Goal: Information Seeking & Learning: Learn about a topic

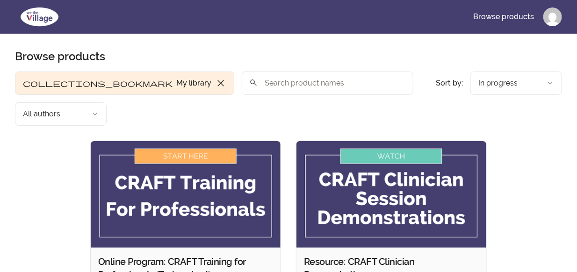
click at [188, 141] on img at bounding box center [186, 194] width 190 height 107
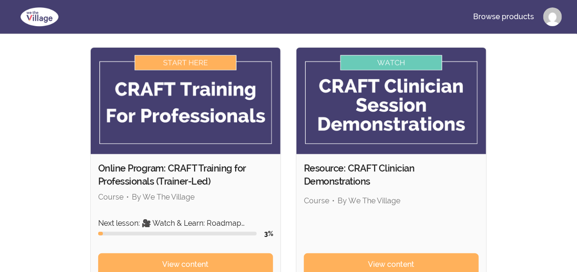
scroll to position [187, 0]
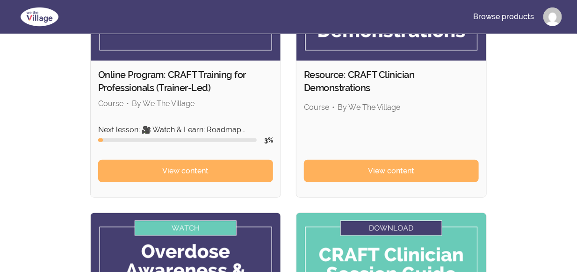
click at [193, 160] on link "View content" at bounding box center [185, 171] width 175 height 22
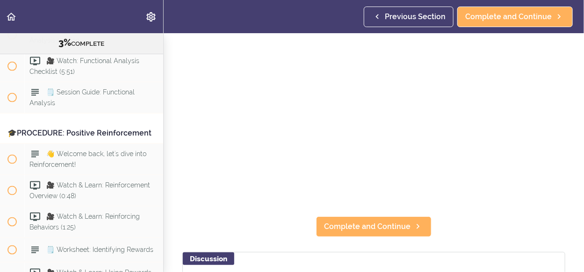
scroll to position [94, 0]
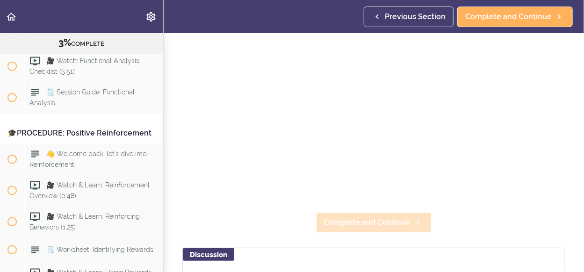
click at [386, 224] on span "Complete and Continue" at bounding box center [367, 222] width 87 height 11
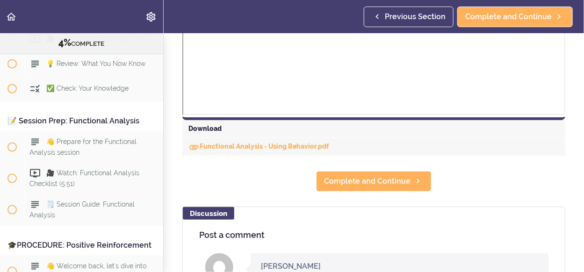
scroll to position [374, 0]
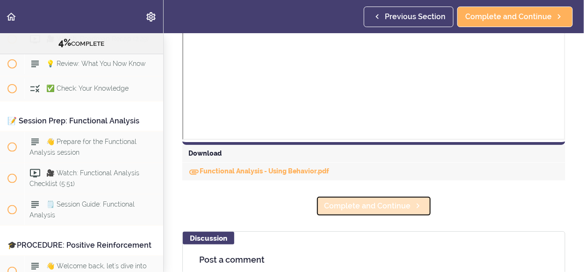
click at [364, 207] on span "Complete and Continue" at bounding box center [367, 206] width 87 height 11
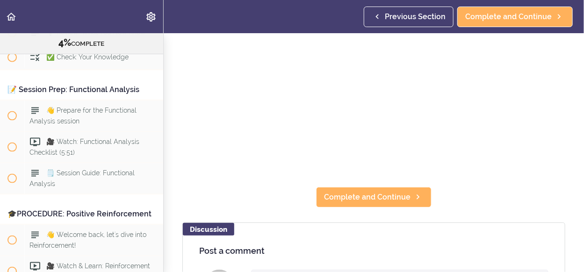
scroll to position [120, 0]
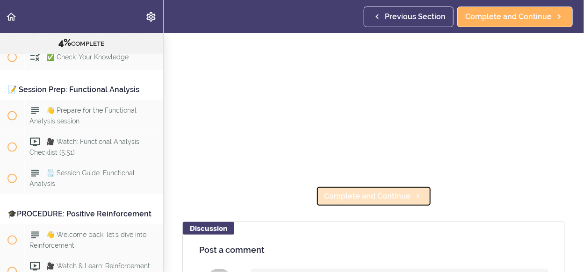
click at [378, 191] on span "Complete and Continue" at bounding box center [367, 196] width 87 height 11
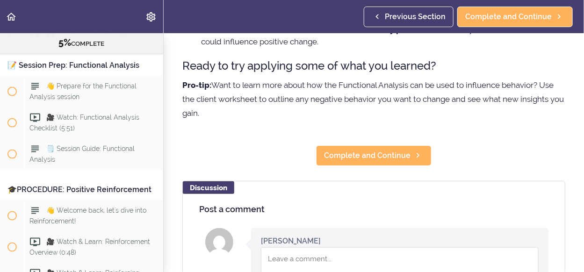
scroll to position [280, 0]
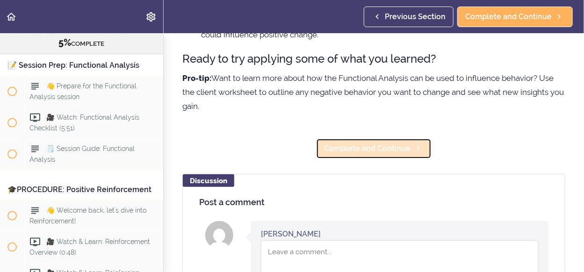
click at [391, 146] on span "Complete and Continue" at bounding box center [367, 148] width 87 height 11
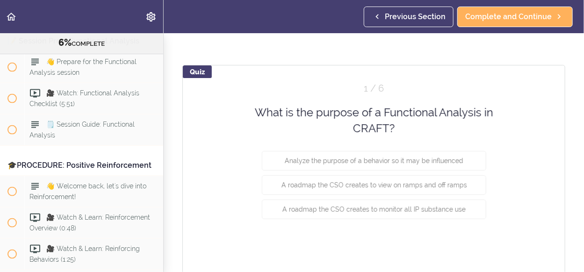
scroll to position [94, 0]
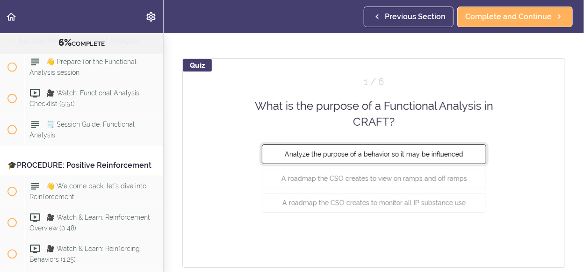
click at [425, 155] on span "Analyze the purpose of a behavior so it may be influenced" at bounding box center [374, 153] width 179 height 7
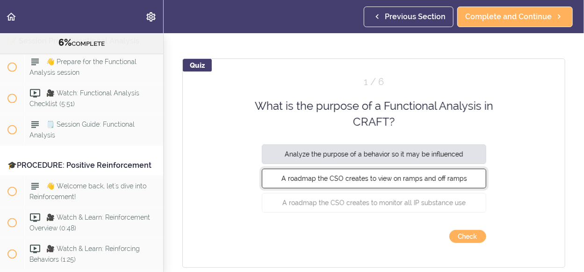
click at [411, 176] on span "A roadmap the CSO creates to view on ramps and off ramps" at bounding box center [374, 178] width 186 height 7
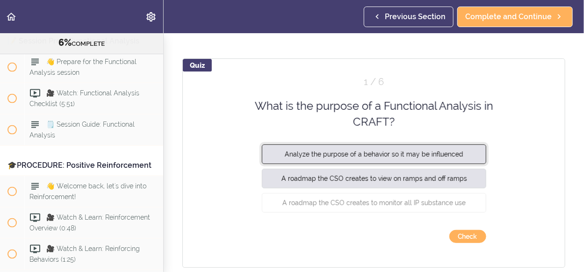
click at [370, 154] on span "Analyze the purpose of a behavior so it may be influenced" at bounding box center [374, 153] width 179 height 7
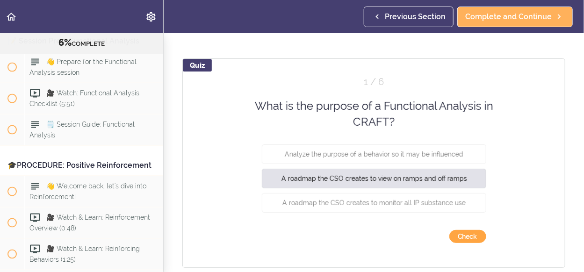
click at [470, 240] on button "Check" at bounding box center [468, 236] width 37 height 13
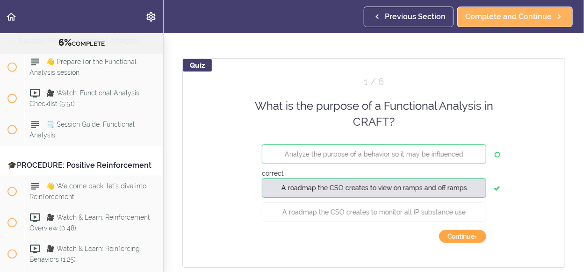
click at [462, 237] on button "Continue ›" at bounding box center [462, 236] width 47 height 13
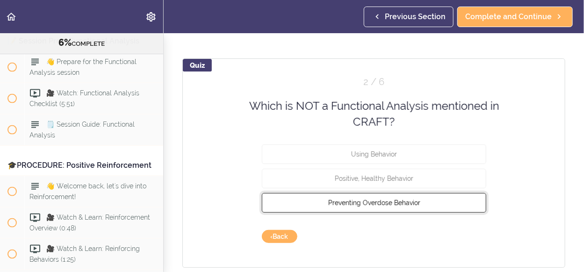
click at [413, 204] on span "Preventing Overdose Behavior" at bounding box center [374, 202] width 92 height 7
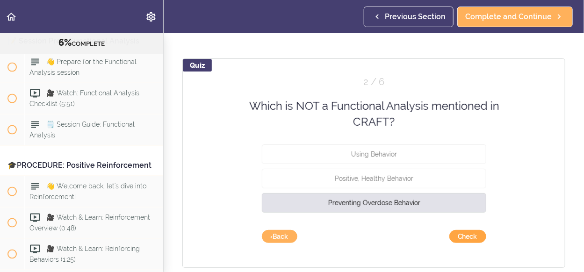
click at [452, 236] on button "Check" at bounding box center [468, 236] width 37 height 13
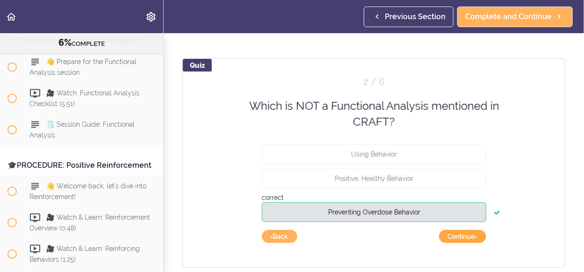
click at [452, 236] on button "Continue ›" at bounding box center [462, 236] width 47 height 13
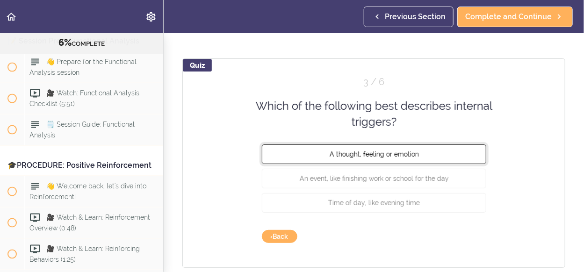
click at [387, 156] on span "A thought, feeling or emotion" at bounding box center [373, 153] width 89 height 7
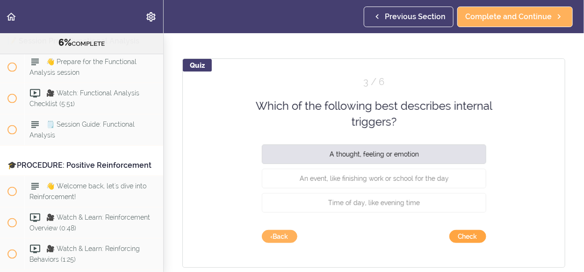
click at [457, 234] on button "Check" at bounding box center [468, 236] width 37 height 13
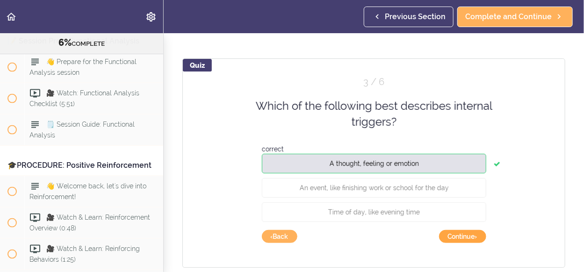
click at [457, 235] on button "Continue ›" at bounding box center [462, 236] width 47 height 13
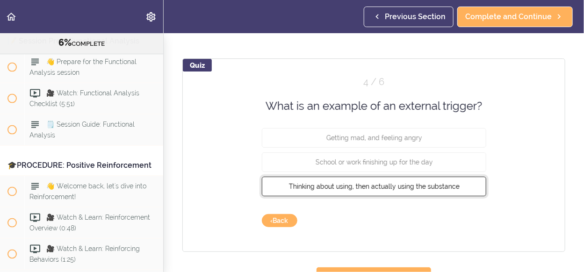
click at [412, 186] on span "Thinking about using, then actually using the substance" at bounding box center [374, 186] width 171 height 7
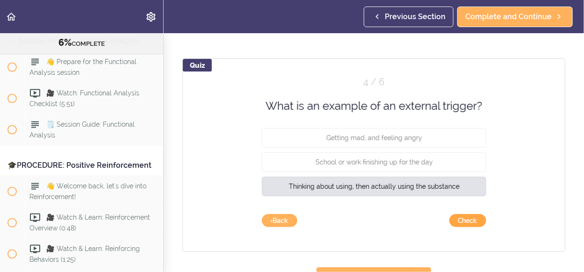
click at [455, 224] on button "Check" at bounding box center [468, 220] width 37 height 13
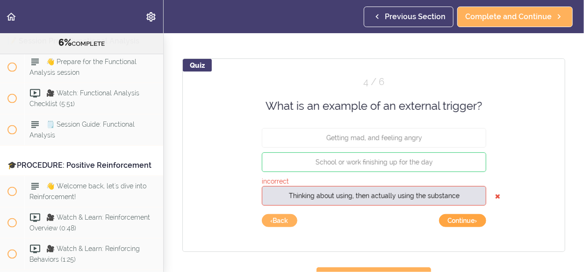
click at [455, 224] on button "Continue ›" at bounding box center [462, 220] width 47 height 13
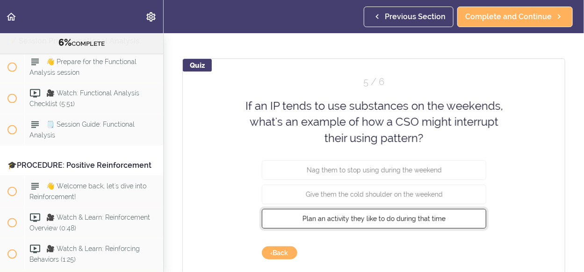
click at [421, 219] on span "Plan an activity they like to do during that time" at bounding box center [374, 218] width 143 height 7
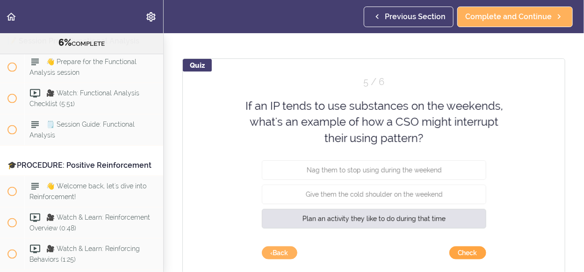
click at [456, 252] on button "Check" at bounding box center [468, 253] width 37 height 13
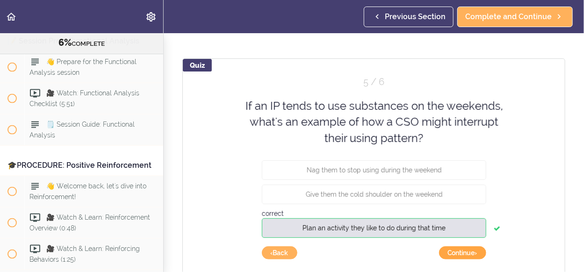
click at [456, 252] on button "Continue ›" at bounding box center [462, 253] width 47 height 13
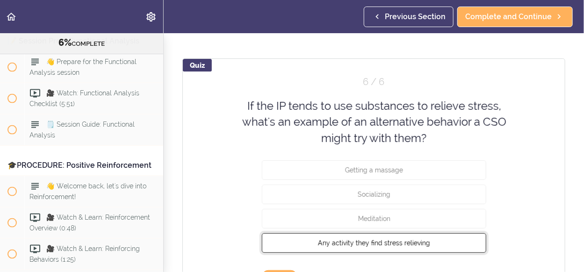
click at [434, 243] on button "Any activity they find stress relieving" at bounding box center [374, 243] width 225 height 20
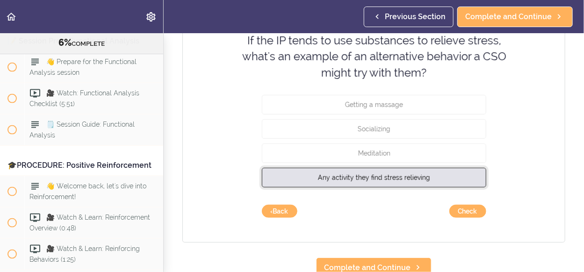
scroll to position [171, 0]
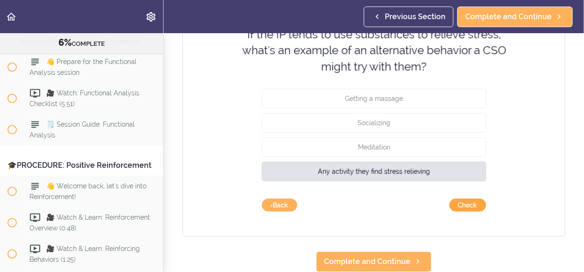
click at [477, 202] on button "Check" at bounding box center [468, 205] width 37 height 13
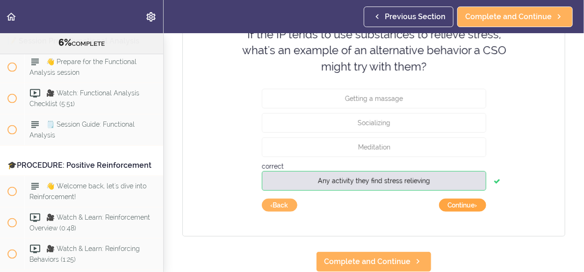
click at [476, 202] on button "Continue ›" at bounding box center [462, 205] width 47 height 13
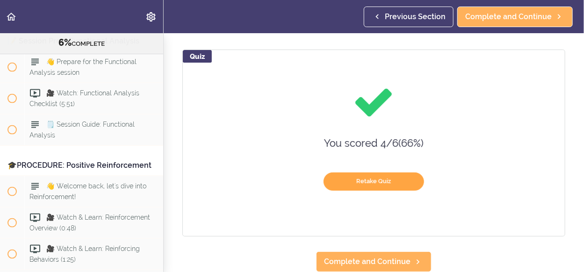
click at [389, 175] on button "Retake Quiz" at bounding box center [374, 182] width 101 height 18
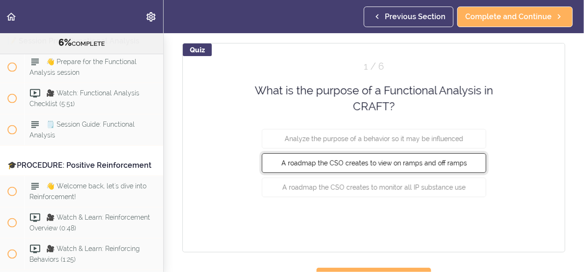
click at [390, 167] on button "A roadmap the CSO creates to view on ramps and off ramps" at bounding box center [374, 163] width 225 height 20
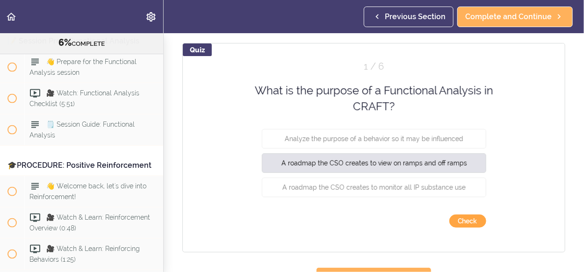
click at [457, 221] on button "Check" at bounding box center [468, 221] width 37 height 13
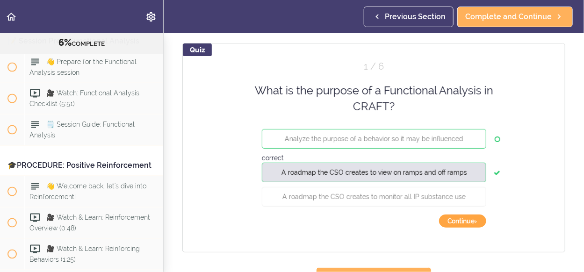
click at [457, 221] on button "Continue ›" at bounding box center [462, 221] width 47 height 13
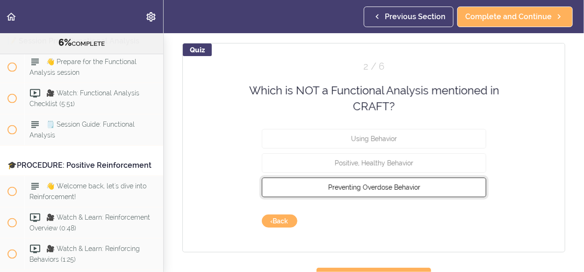
click at [421, 184] on button "Preventing Overdose Behavior" at bounding box center [374, 187] width 225 height 20
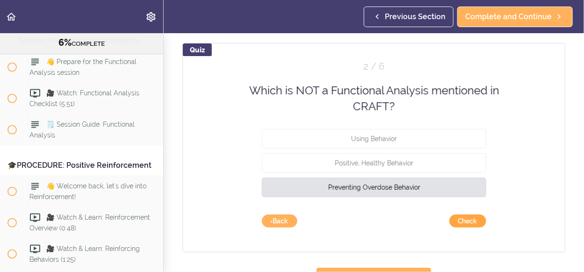
click at [460, 224] on button "Check" at bounding box center [468, 221] width 37 height 13
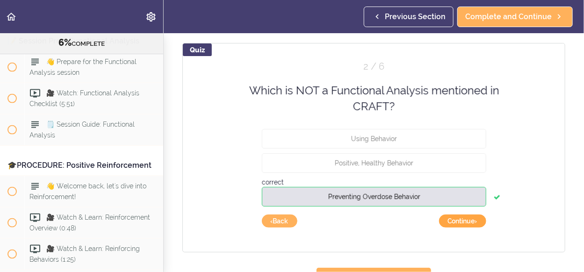
click at [460, 224] on button "Continue ›" at bounding box center [462, 221] width 47 height 13
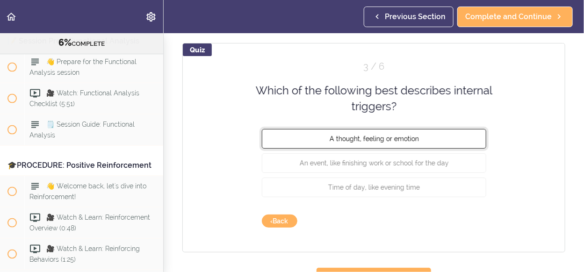
click at [410, 146] on button "A thought, feeling or emotion" at bounding box center [374, 139] width 225 height 20
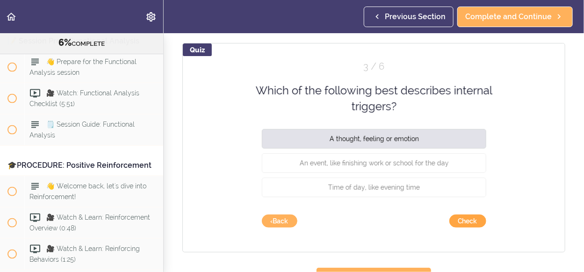
click at [460, 215] on button "Check" at bounding box center [468, 221] width 37 height 13
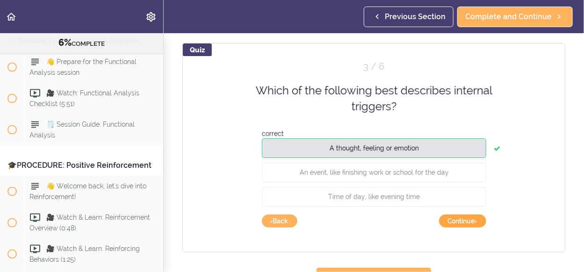
click at [460, 215] on button "Continue ›" at bounding box center [462, 221] width 47 height 13
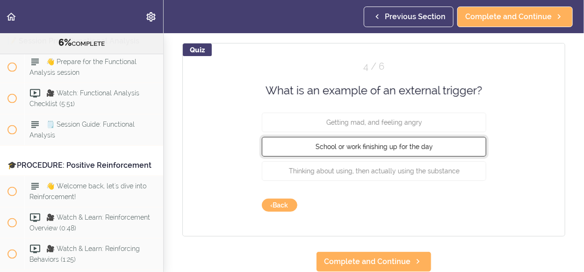
click at [416, 143] on span "School or work finishing up for the day" at bounding box center [373, 146] width 117 height 7
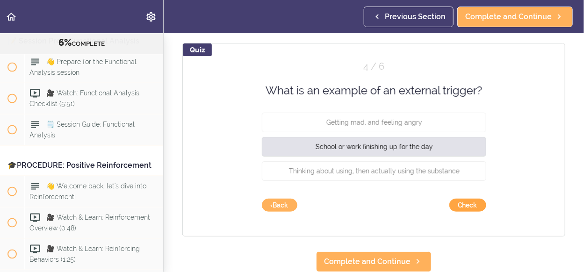
click at [459, 205] on button "Check" at bounding box center [468, 205] width 37 height 13
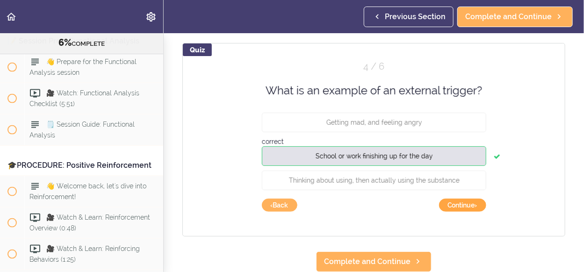
click at [459, 205] on button "Continue ›" at bounding box center [462, 205] width 47 height 13
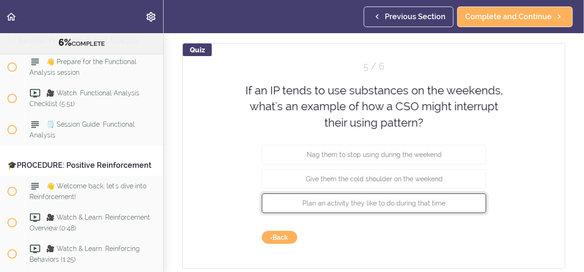
click at [459, 205] on button "Plan an activity they like to do during that time" at bounding box center [374, 204] width 225 height 20
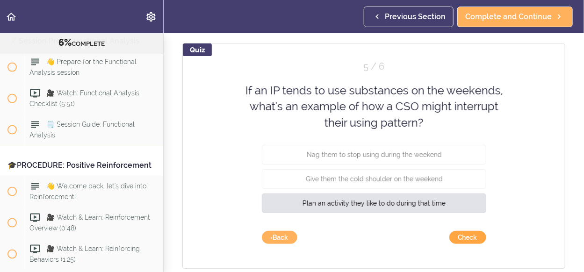
click at [470, 239] on button "Check" at bounding box center [468, 237] width 37 height 13
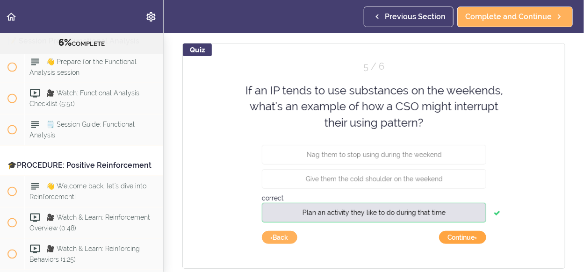
click at [470, 239] on button "Continue ›" at bounding box center [462, 237] width 47 height 13
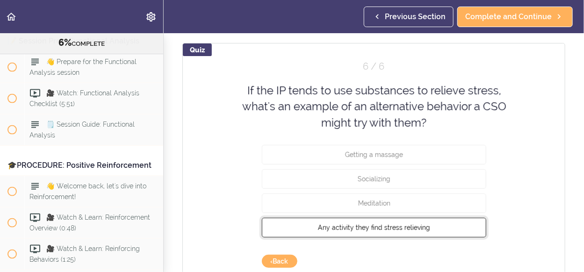
click at [459, 226] on button "Any activity they find stress relieving" at bounding box center [374, 228] width 225 height 20
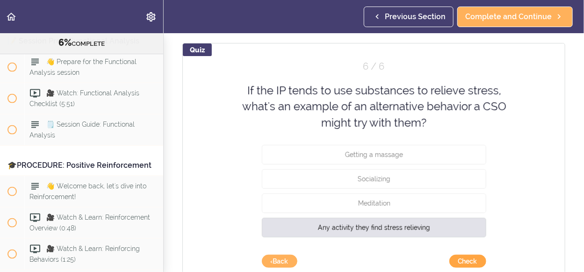
click at [467, 259] on button "Check" at bounding box center [468, 261] width 37 height 13
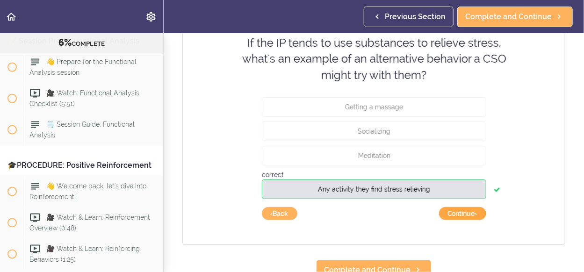
scroll to position [171, 0]
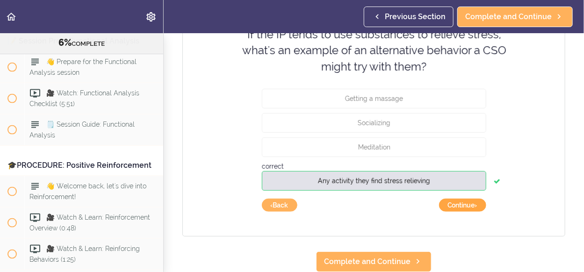
click at [465, 199] on button "Continue ›" at bounding box center [462, 205] width 47 height 13
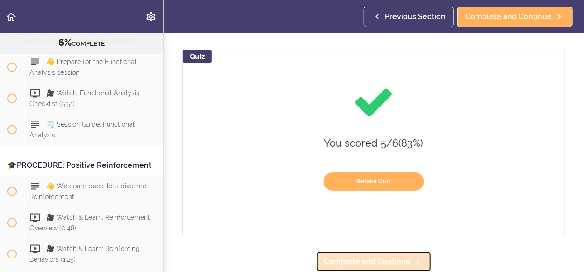
click at [394, 256] on span "Complete and Continue" at bounding box center [367, 261] width 87 height 11
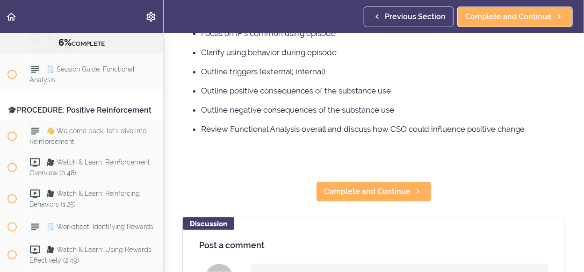
scroll to position [187, 0]
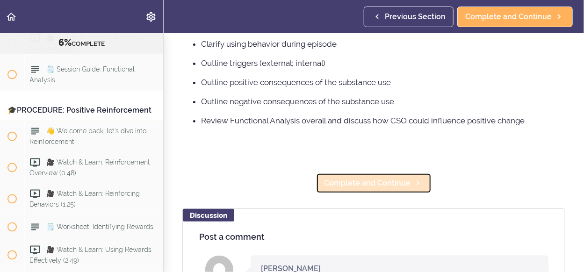
click at [401, 189] on span "Complete and Continue" at bounding box center [367, 183] width 87 height 11
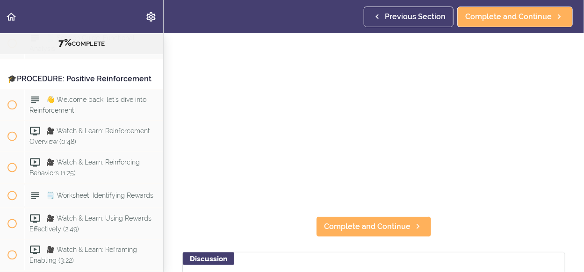
scroll to position [94, 0]
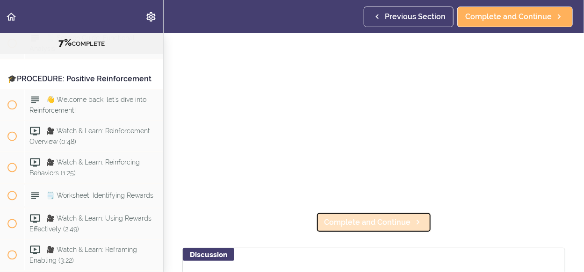
click at [403, 218] on span "Complete and Continue" at bounding box center [367, 222] width 87 height 11
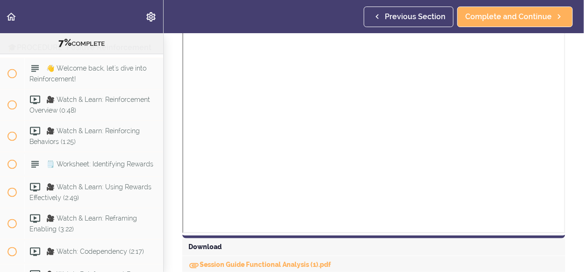
scroll to position [374, 0]
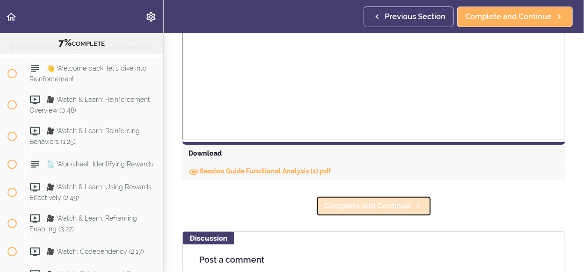
click at [413, 207] on icon at bounding box center [418, 206] width 11 height 10
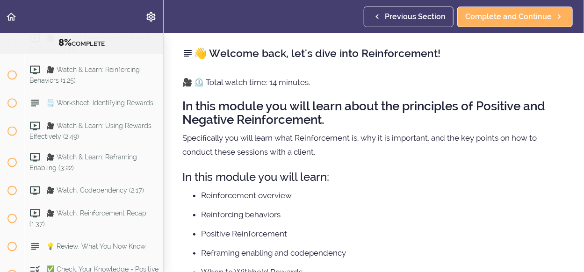
scroll to position [93, 0]
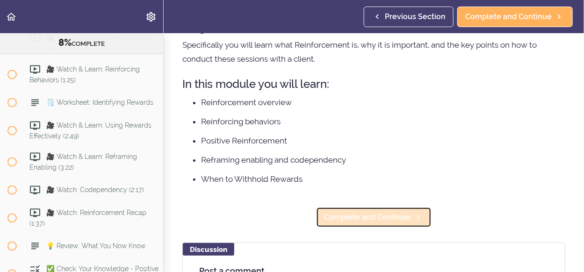
click at [404, 215] on span "Complete and Continue" at bounding box center [367, 217] width 87 height 11
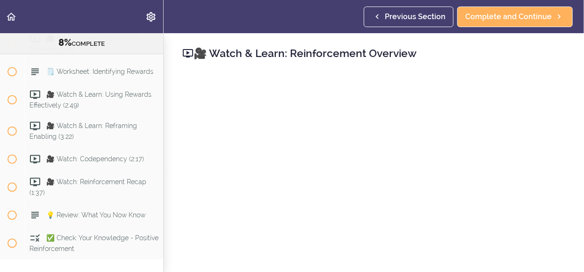
scroll to position [94, 0]
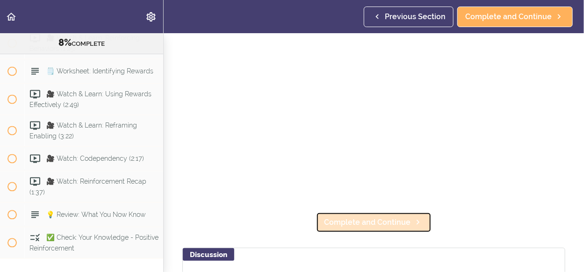
click at [373, 217] on span "Complete and Continue" at bounding box center [367, 222] width 87 height 11
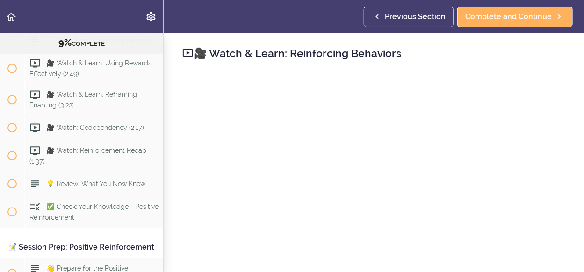
scroll to position [94, 0]
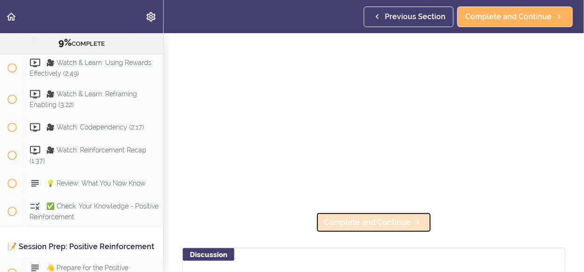
click at [389, 217] on span "Complete and Continue" at bounding box center [367, 222] width 87 height 11
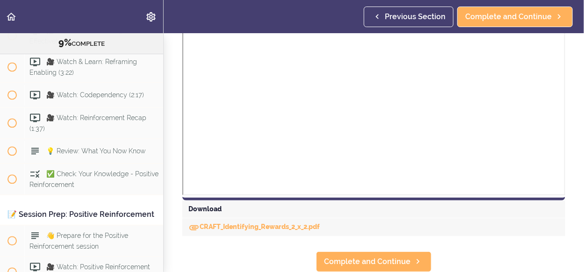
scroll to position [324, 0]
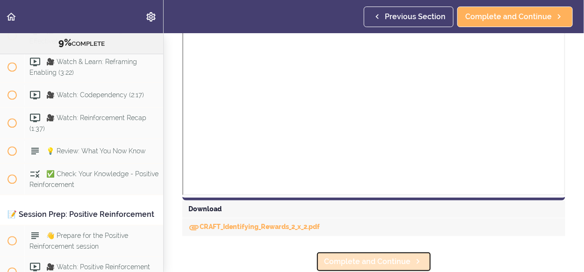
click at [390, 256] on span "Complete and Continue" at bounding box center [367, 261] width 87 height 11
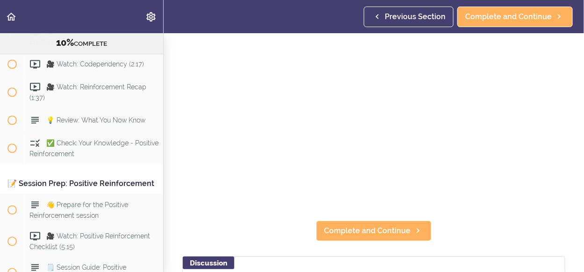
scroll to position [94, 0]
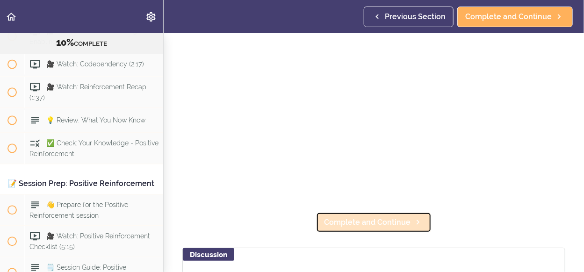
drag, startPoint x: 376, startPoint y: 212, endPoint x: 379, endPoint y: 223, distance: 10.7
click at [379, 223] on span "Complete and Continue" at bounding box center [367, 222] width 87 height 11
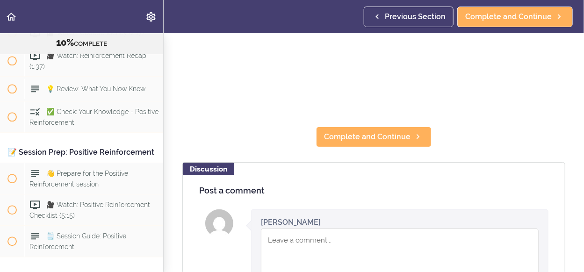
scroll to position [187, 0]
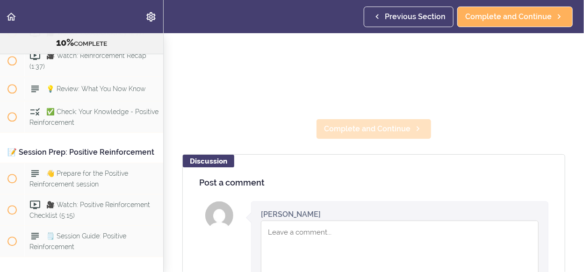
click at [377, 124] on span "Complete and Continue" at bounding box center [367, 129] width 87 height 11
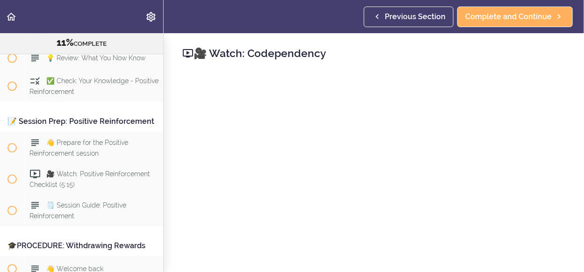
scroll to position [94, 0]
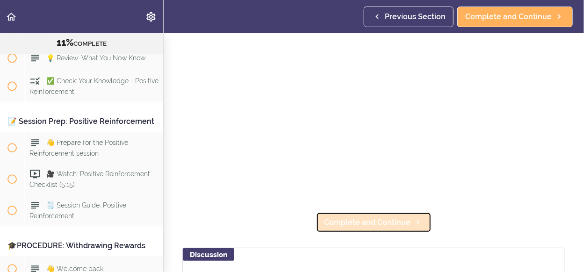
click at [413, 219] on icon at bounding box center [418, 223] width 11 height 10
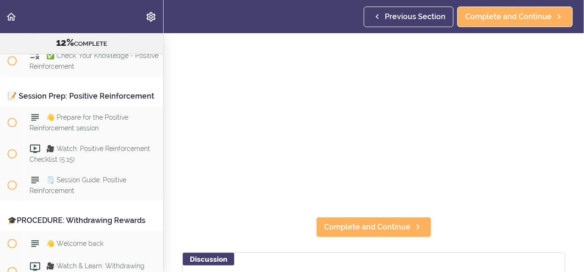
scroll to position [94, 0]
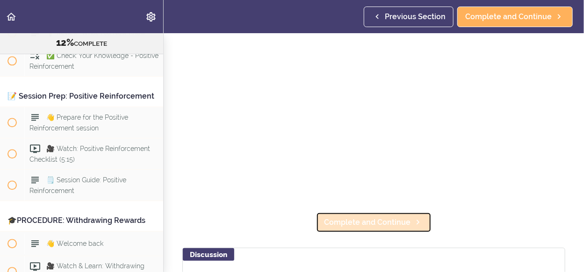
click at [405, 225] on link "Complete and Continue" at bounding box center [374, 222] width 116 height 21
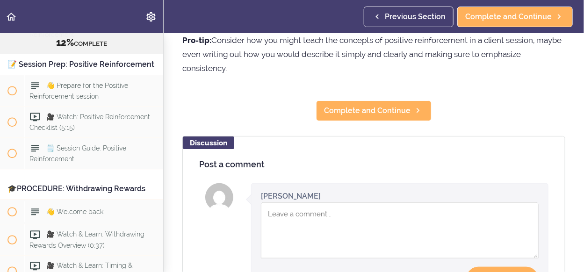
scroll to position [280, 0]
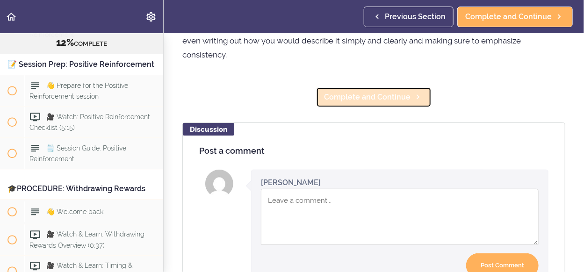
click at [379, 100] on span "Complete and Continue" at bounding box center [367, 97] width 87 height 11
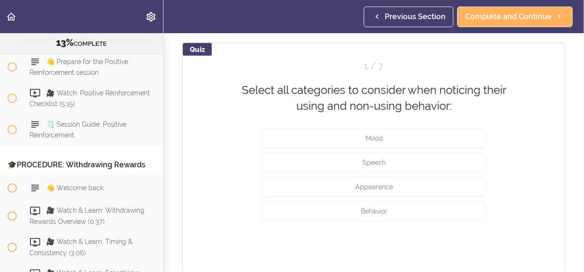
scroll to position [94, 0]
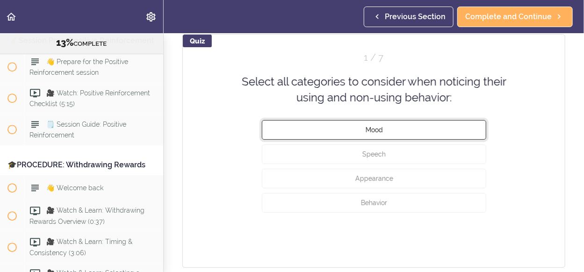
click at [455, 134] on button "Mood" at bounding box center [374, 130] width 225 height 20
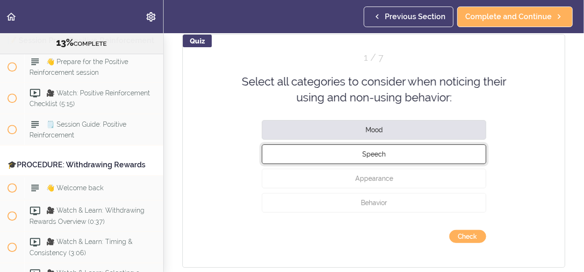
click at [449, 155] on button "Speech" at bounding box center [374, 154] width 225 height 20
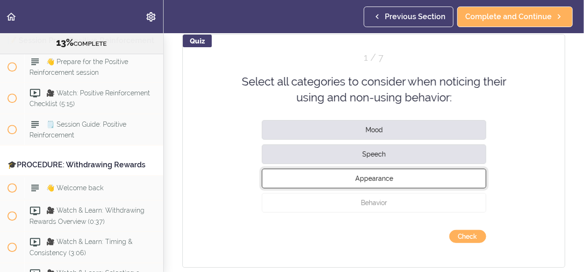
click at [444, 170] on button "Appearance" at bounding box center [374, 178] width 225 height 20
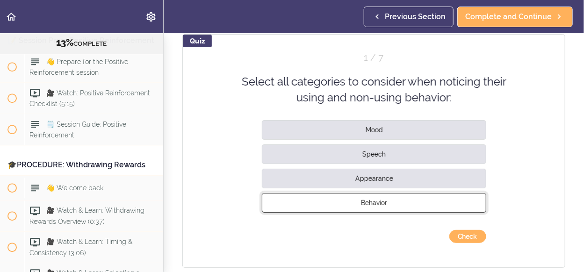
click at [429, 198] on button "Behavior" at bounding box center [374, 203] width 225 height 20
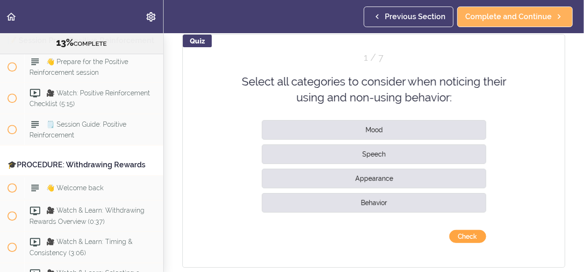
click at [465, 241] on button "Check" at bounding box center [468, 236] width 37 height 13
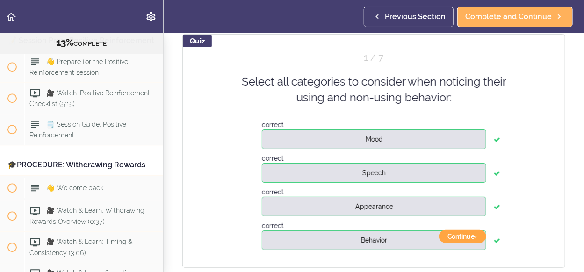
click at [466, 238] on button "Continue ›" at bounding box center [462, 236] width 47 height 13
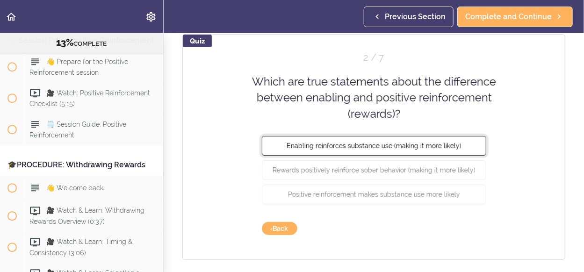
click at [460, 151] on button "Enabling reinforces substance use (making it more likely)" at bounding box center [374, 146] width 225 height 20
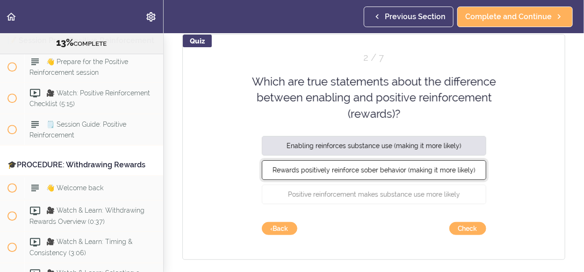
click at [453, 161] on button "Rewards positively reinforce sober behavior (making it more likely)" at bounding box center [374, 170] width 225 height 20
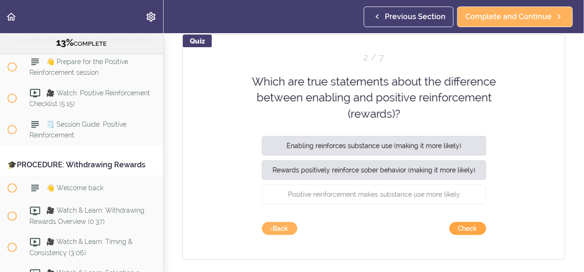
click at [468, 227] on button "Check" at bounding box center [468, 228] width 37 height 13
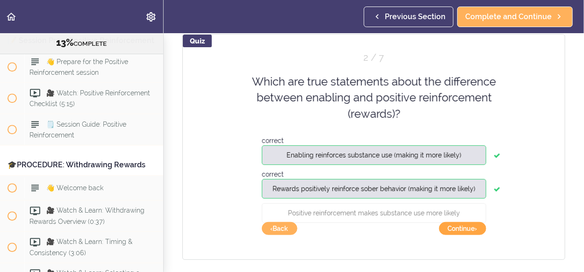
click at [468, 227] on button "Continue ›" at bounding box center [462, 228] width 47 height 13
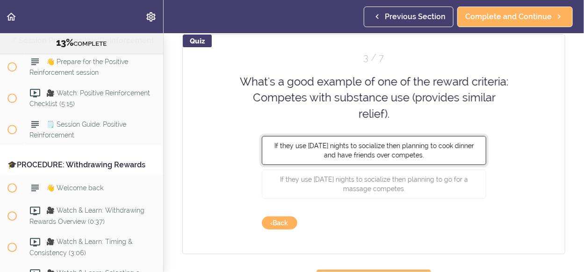
click at [464, 159] on button "If they use Friday nights to socialize then planning to cook dinner and have fr…" at bounding box center [374, 150] width 225 height 29
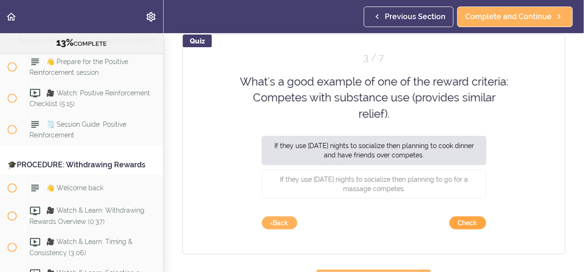
click at [464, 223] on button "Check" at bounding box center [468, 223] width 37 height 13
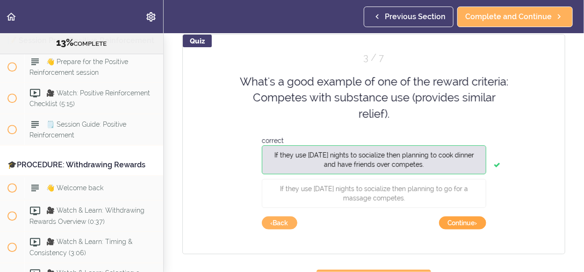
click at [464, 223] on button "Continue ›" at bounding box center [462, 223] width 47 height 13
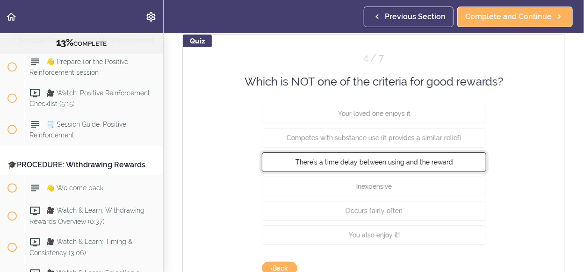
click at [447, 164] on span "There's a time delay between using and the reward" at bounding box center [374, 162] width 158 height 7
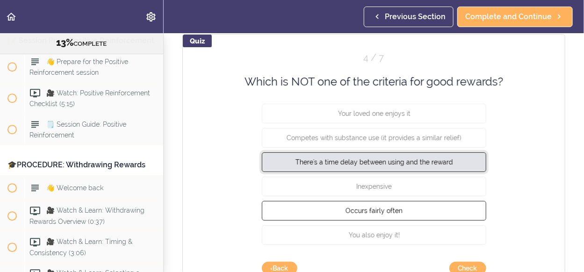
scroll to position [187, 0]
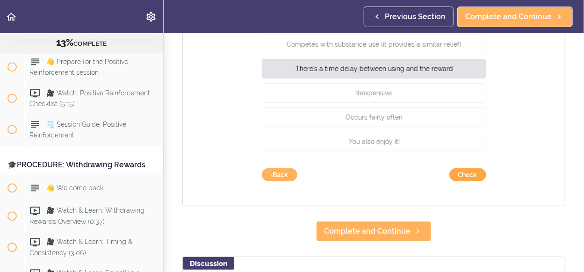
click at [470, 175] on button "Check" at bounding box center [468, 174] width 37 height 13
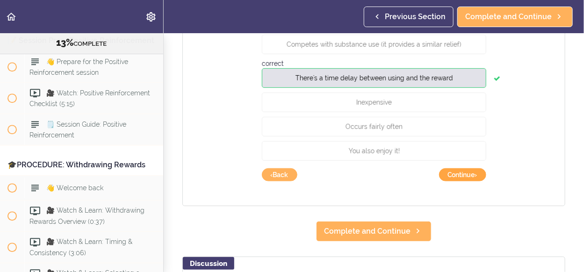
click at [470, 175] on button "Continue ›" at bounding box center [462, 174] width 47 height 13
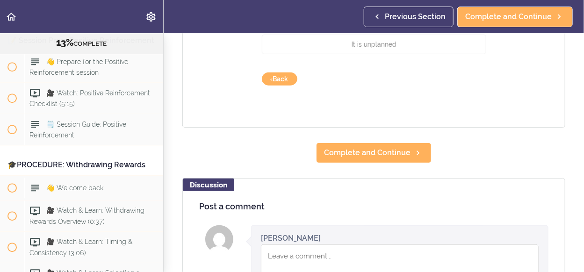
scroll to position [94, 0]
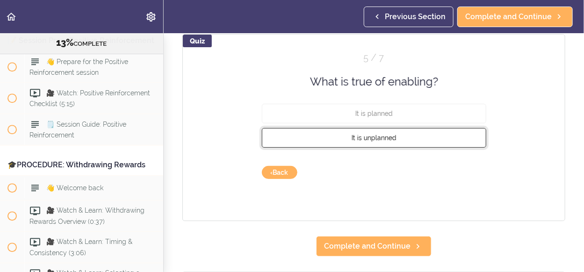
click at [403, 141] on button "It is unplanned" at bounding box center [374, 138] width 225 height 20
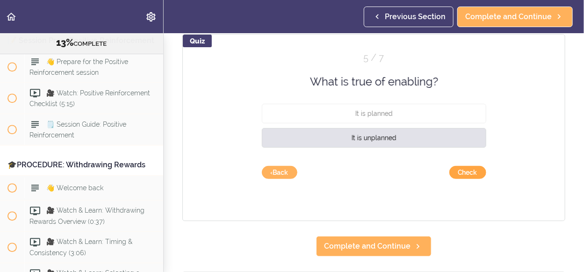
click at [461, 175] on button "Check" at bounding box center [468, 172] width 37 height 13
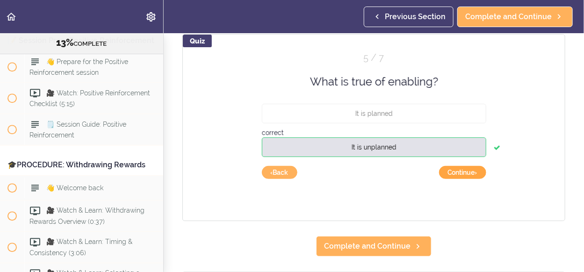
click at [461, 175] on button "Continue ›" at bounding box center [462, 172] width 47 height 13
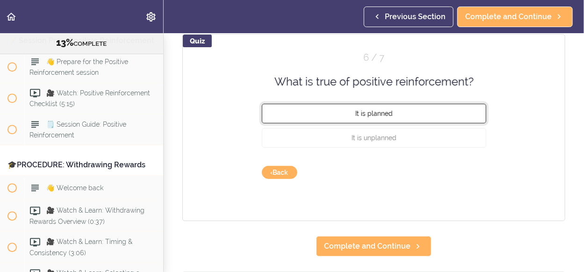
click at [389, 113] on button "It is planned" at bounding box center [374, 114] width 225 height 20
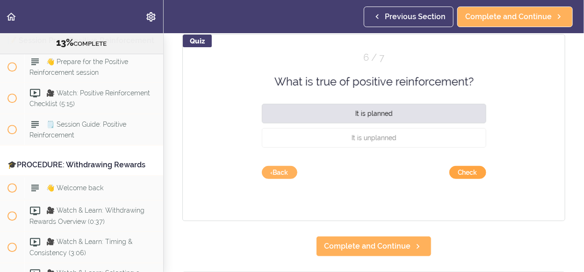
click at [465, 173] on button "Check" at bounding box center [468, 172] width 37 height 13
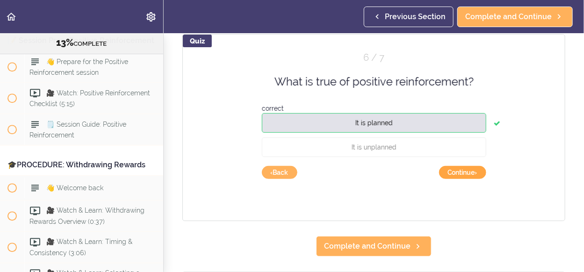
click at [465, 173] on button "Continue ›" at bounding box center [462, 172] width 47 height 13
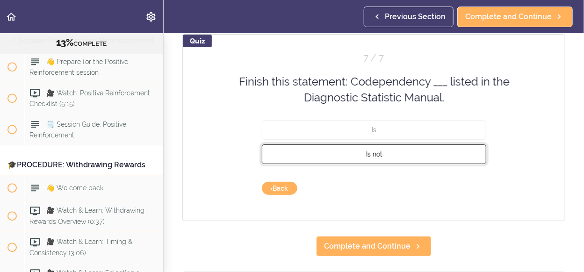
click at [389, 150] on button "Is not" at bounding box center [374, 154] width 225 height 20
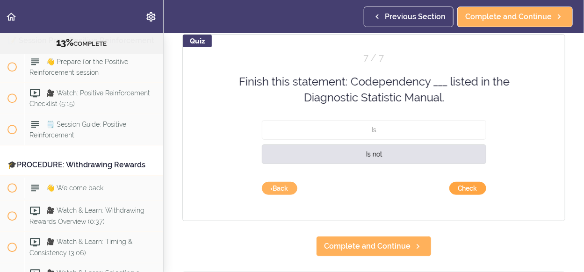
click at [457, 185] on button "Check" at bounding box center [468, 188] width 37 height 13
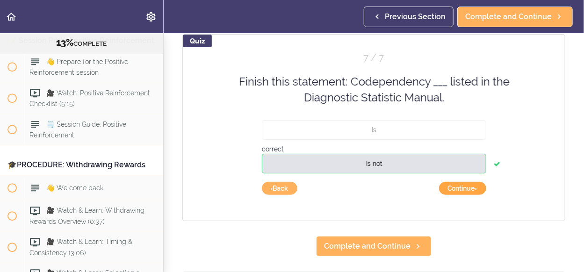
click at [457, 185] on button "Continue ›" at bounding box center [462, 188] width 47 height 13
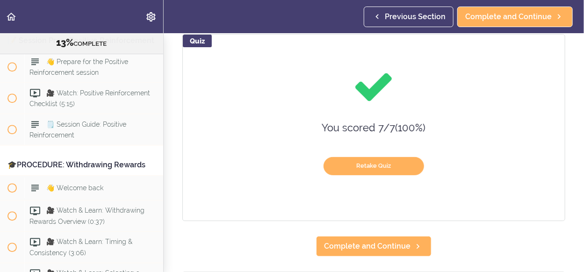
scroll to position [187, 0]
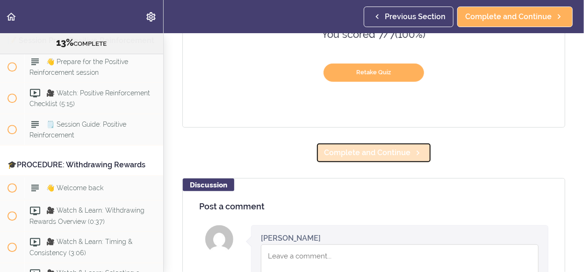
click at [401, 152] on span "Complete and Continue" at bounding box center [367, 152] width 87 height 11
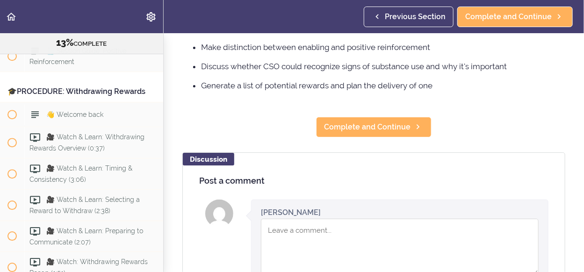
scroll to position [187, 0]
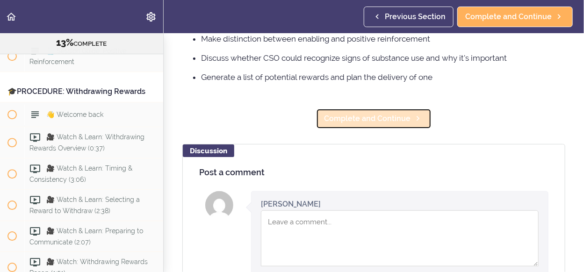
click at [392, 129] on link "Complete and Continue" at bounding box center [374, 119] width 116 height 21
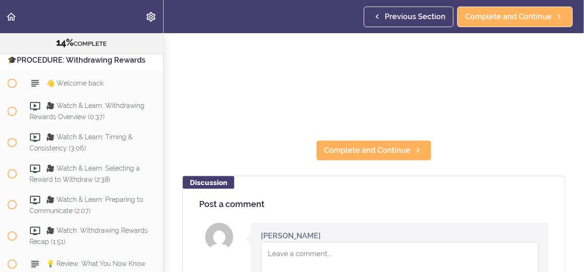
scroll to position [187, 0]
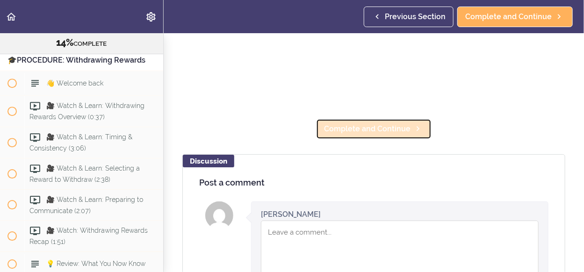
click at [386, 124] on span "Complete and Continue" at bounding box center [367, 129] width 87 height 11
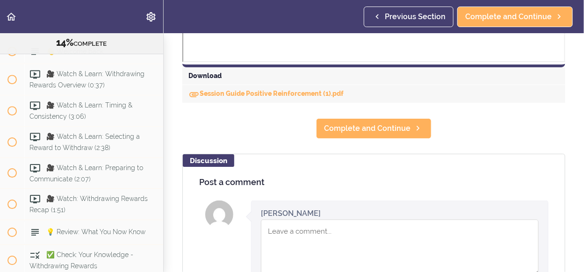
scroll to position [468, 0]
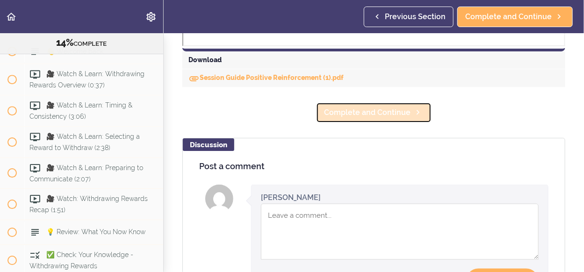
click at [384, 115] on span "Complete and Continue" at bounding box center [367, 112] width 87 height 11
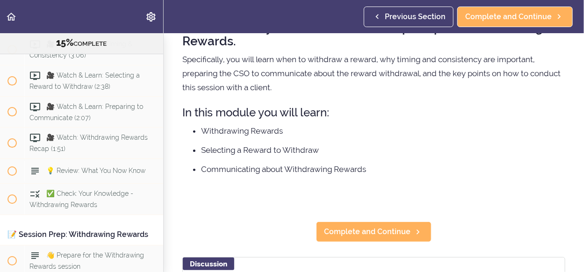
scroll to position [93, 0]
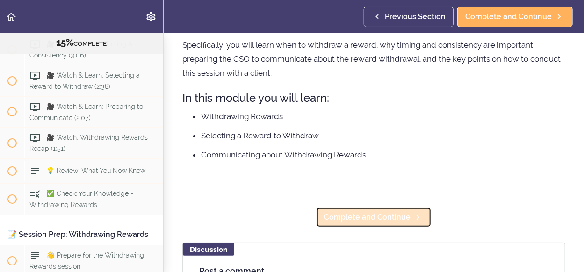
click at [373, 214] on span "Complete and Continue" at bounding box center [367, 217] width 87 height 11
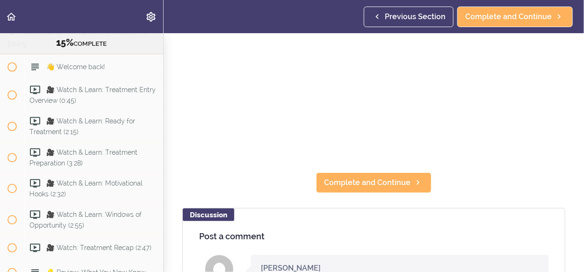
scroll to position [187, 0]
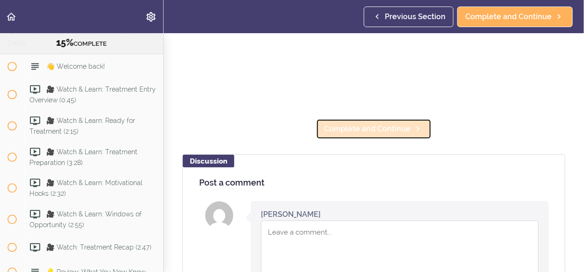
click at [369, 124] on span "Complete and Continue" at bounding box center [367, 129] width 87 height 11
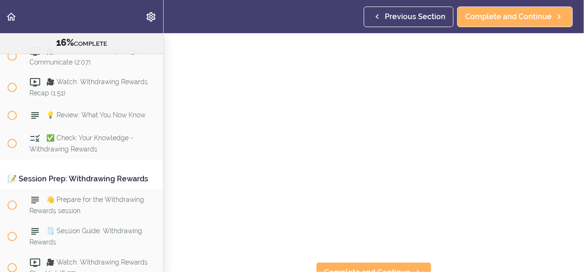
scroll to position [57, 0]
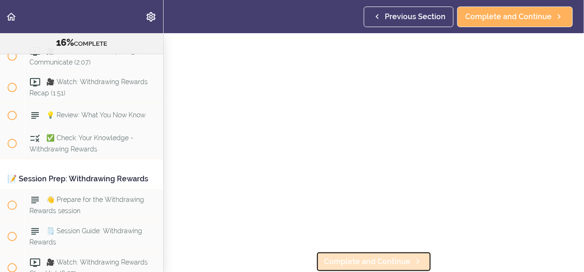
click at [389, 256] on span "Complete and Continue" at bounding box center [367, 261] width 87 height 11
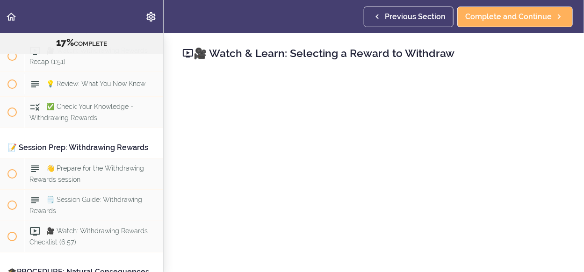
scroll to position [57, 0]
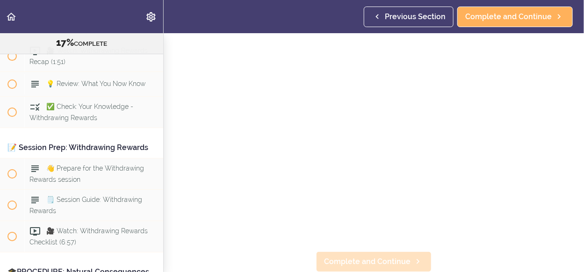
click at [387, 262] on link "Complete and Continue" at bounding box center [374, 262] width 116 height 21
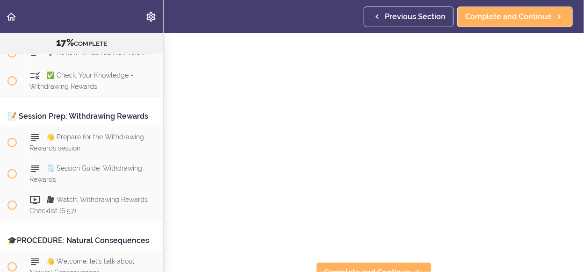
scroll to position [57, 0]
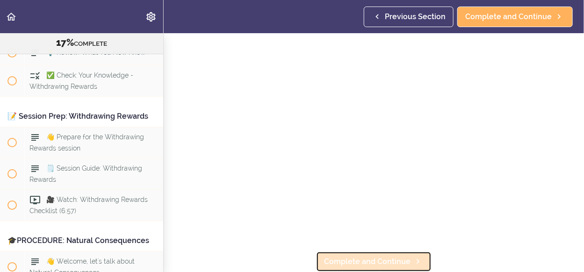
click at [364, 256] on span "Complete and Continue" at bounding box center [367, 261] width 87 height 11
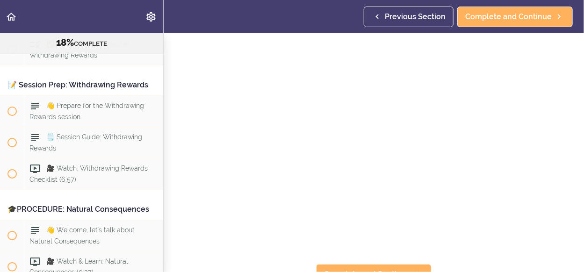
scroll to position [57, 0]
click at [393, 256] on span "Complete and Continue" at bounding box center [367, 261] width 87 height 11
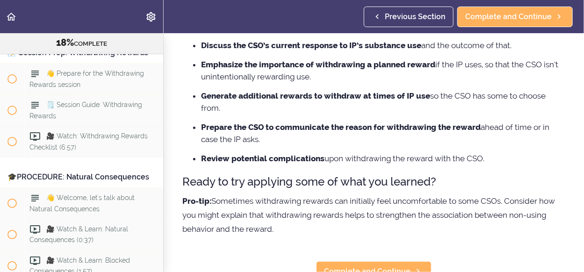
scroll to position [129, 0]
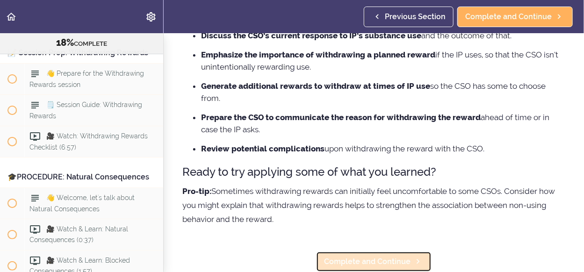
click at [382, 260] on span "Complete and Continue" at bounding box center [367, 261] width 87 height 11
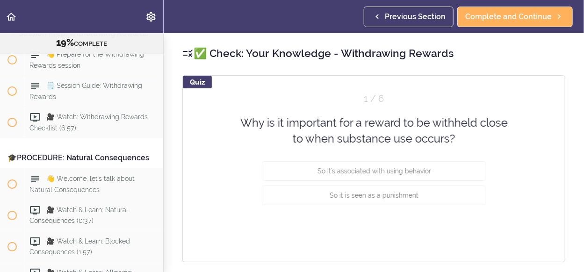
scroll to position [4066, 0]
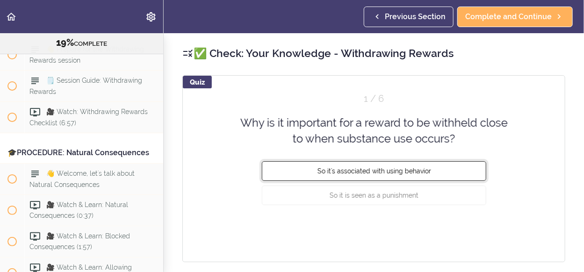
click at [394, 168] on span "So it's associated with using behavior" at bounding box center [374, 170] width 114 height 7
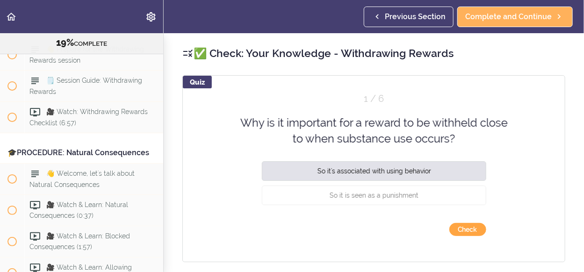
click at [466, 227] on button "Check" at bounding box center [468, 229] width 37 height 13
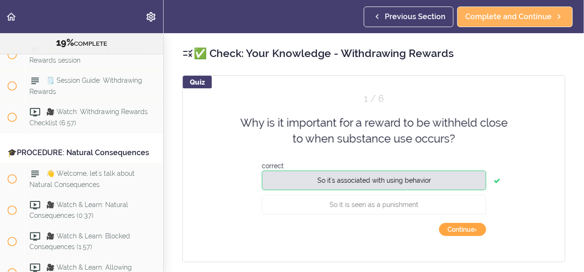
click at [465, 227] on button "Continue ›" at bounding box center [462, 229] width 47 height 13
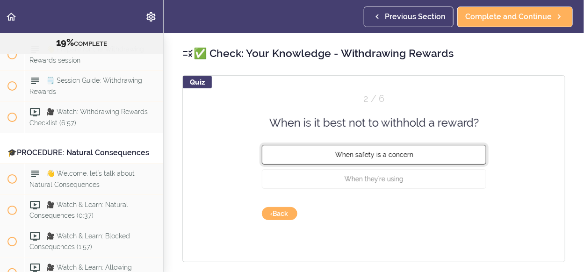
click at [393, 159] on button "When safety is a concern" at bounding box center [374, 155] width 225 height 20
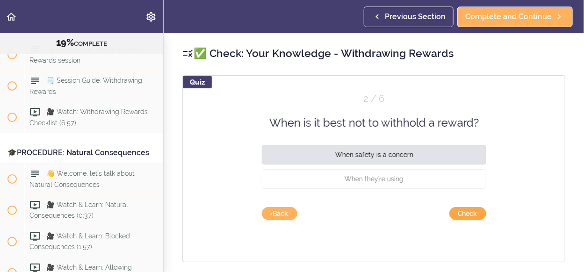
click at [480, 214] on button "Check" at bounding box center [468, 213] width 37 height 13
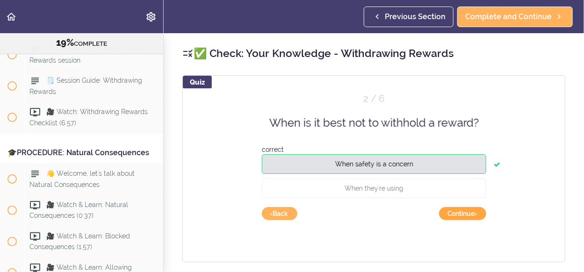
click at [473, 216] on button "Continue ›" at bounding box center [462, 213] width 47 height 13
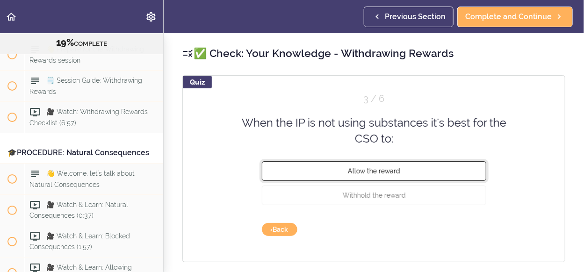
click at [376, 173] on span "Allow the reward" at bounding box center [374, 170] width 52 height 7
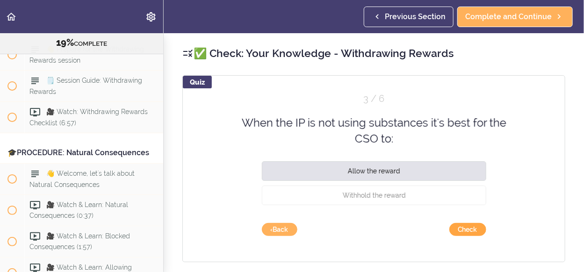
click at [467, 230] on button "Check" at bounding box center [468, 229] width 37 height 13
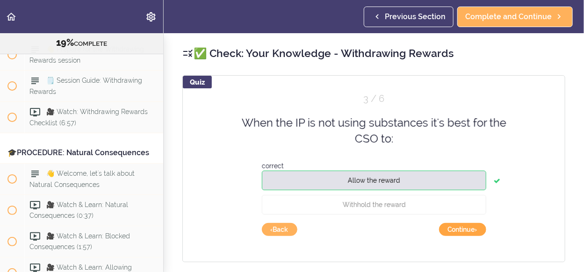
click at [466, 229] on button "Continue ›" at bounding box center [462, 229] width 47 height 13
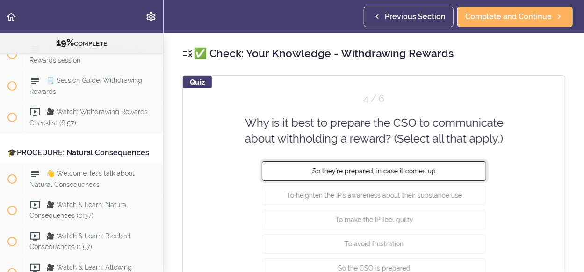
click at [414, 175] on button "So they're prepared, in case it comes up" at bounding box center [374, 171] width 225 height 20
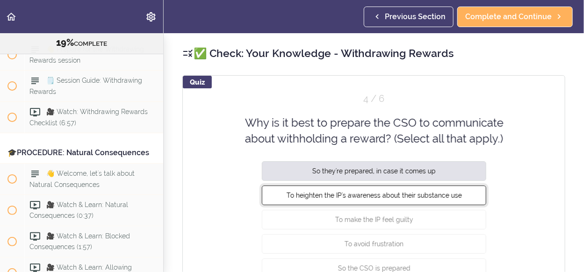
click at [418, 198] on button "To heighten the IP's awareness about their substance use" at bounding box center [374, 195] width 225 height 20
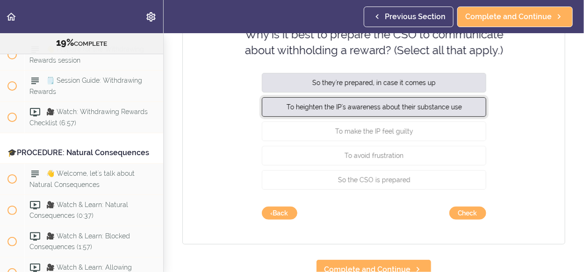
scroll to position [94, 0]
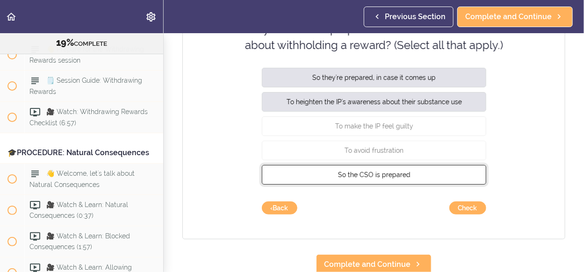
click at [392, 171] on span "So the CSO is prepared" at bounding box center [374, 174] width 73 height 7
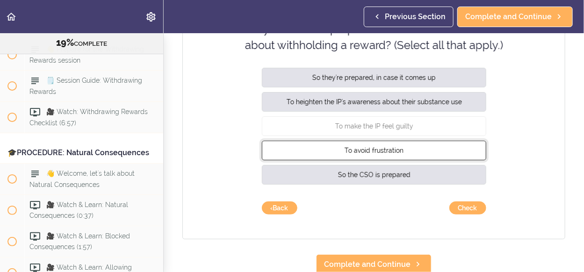
click at [391, 153] on button "To avoid frustration" at bounding box center [374, 150] width 225 height 20
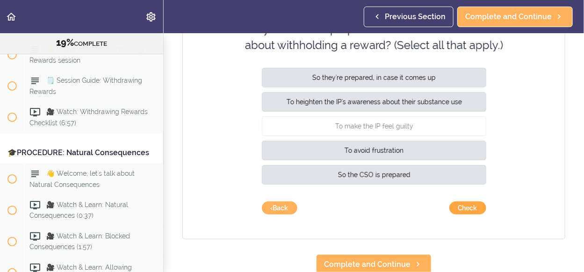
click at [459, 209] on button "Check" at bounding box center [468, 208] width 37 height 13
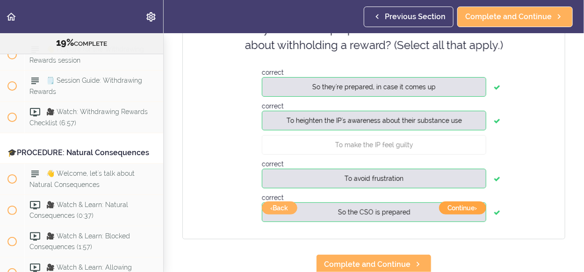
click at [459, 208] on button "Continue ›" at bounding box center [462, 208] width 47 height 13
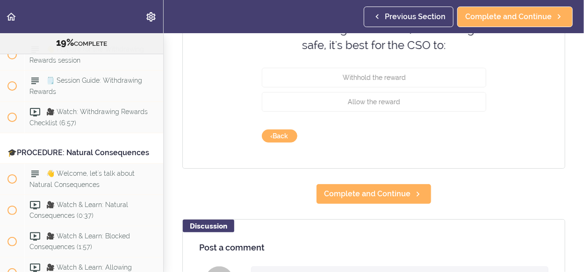
scroll to position [0, 0]
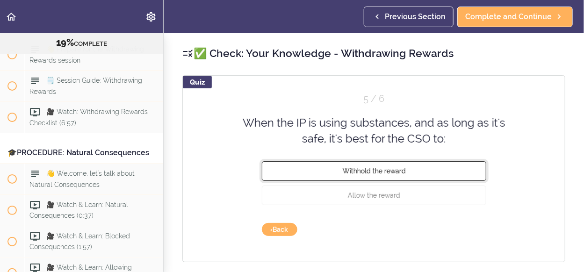
click at [398, 174] on span "Withhold the reward" at bounding box center [373, 170] width 63 height 7
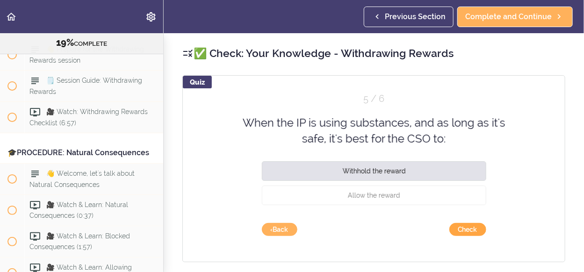
click at [469, 230] on button "Check" at bounding box center [468, 229] width 37 height 13
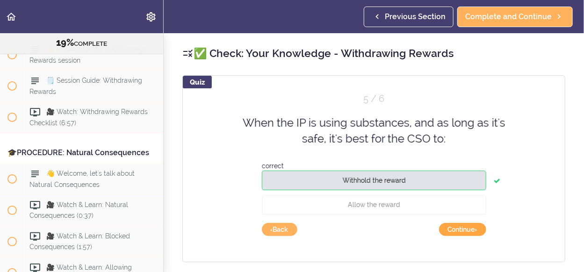
click at [468, 228] on button "Continue ›" at bounding box center [462, 229] width 47 height 13
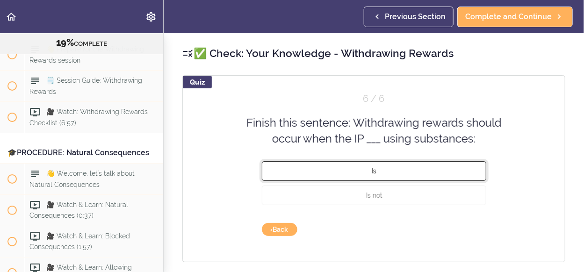
click at [372, 169] on span "Is" at bounding box center [374, 170] width 5 height 7
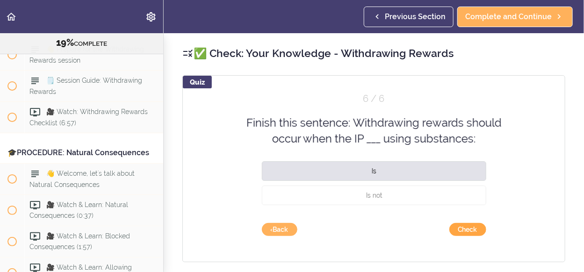
click at [472, 229] on button "Check" at bounding box center [468, 229] width 37 height 13
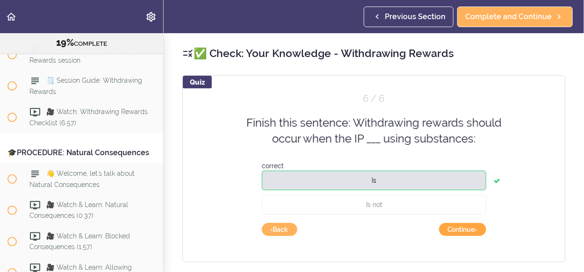
click at [468, 227] on button "Continue ›" at bounding box center [462, 229] width 47 height 13
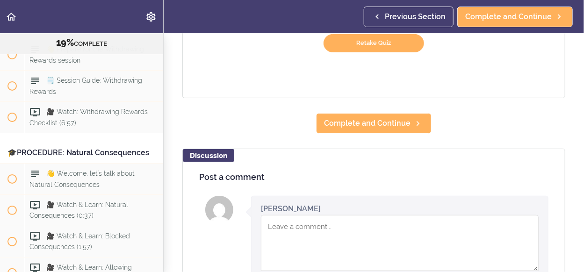
scroll to position [187, 0]
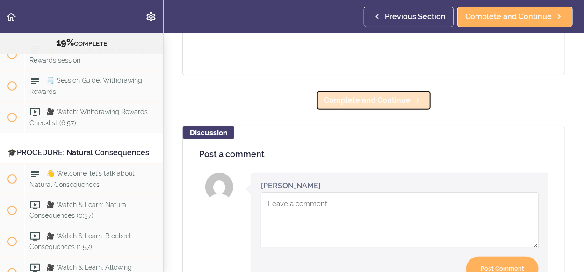
click at [379, 104] on span "Complete and Continue" at bounding box center [367, 100] width 87 height 11
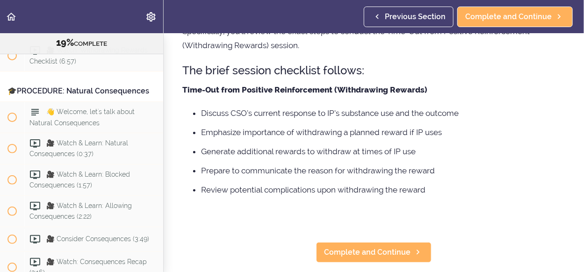
scroll to position [187, 0]
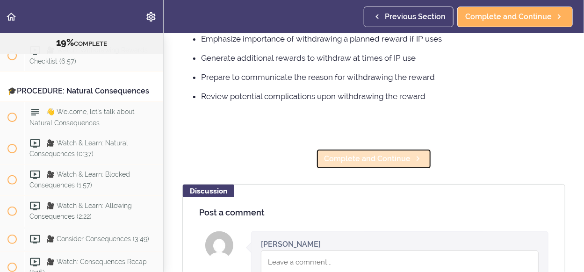
click at [386, 165] on span "Complete and Continue" at bounding box center [367, 158] width 87 height 11
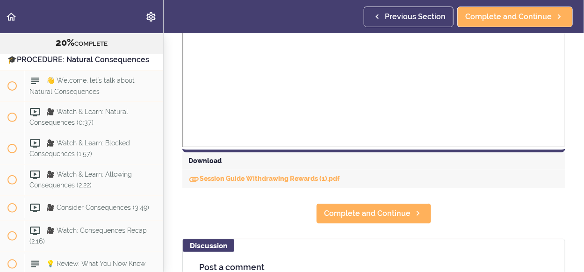
scroll to position [374, 0]
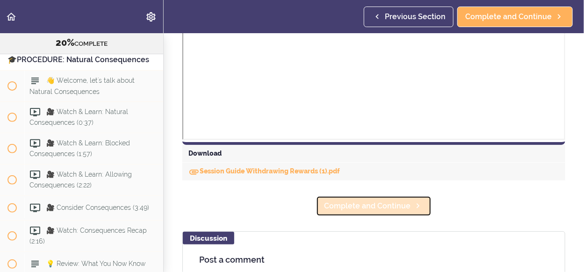
click at [388, 203] on span "Complete and Continue" at bounding box center [367, 206] width 87 height 11
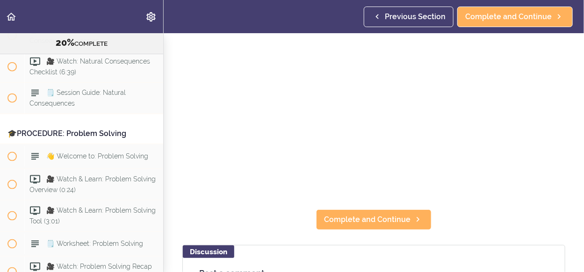
scroll to position [187, 0]
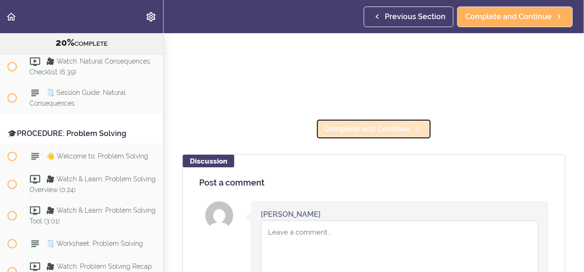
click at [381, 130] on span "Complete and Continue" at bounding box center [367, 129] width 87 height 11
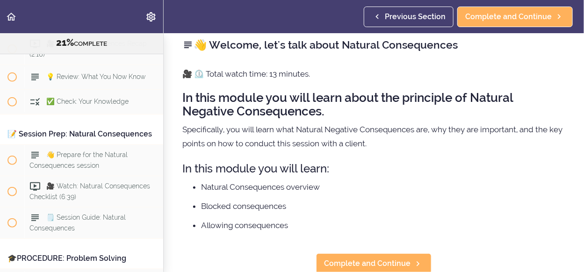
scroll to position [17, 0]
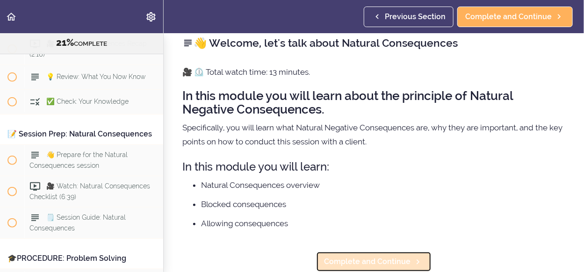
click at [360, 256] on span "Complete and Continue" at bounding box center [367, 261] width 87 height 11
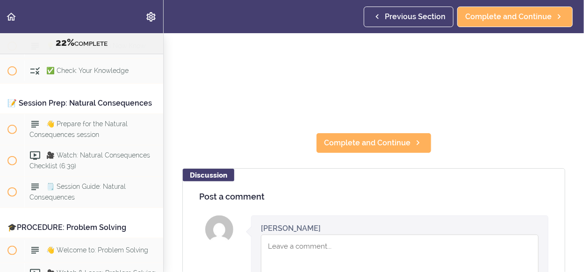
scroll to position [187, 0]
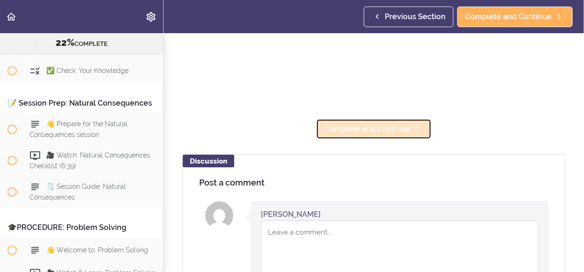
click at [356, 130] on span "Complete and Continue" at bounding box center [367, 129] width 87 height 11
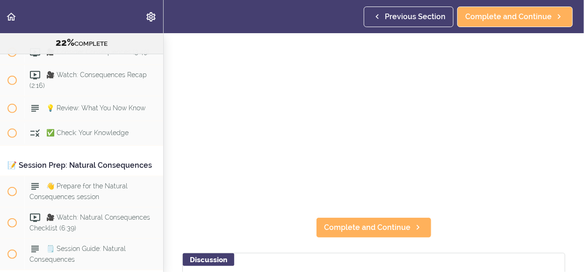
scroll to position [94, 0]
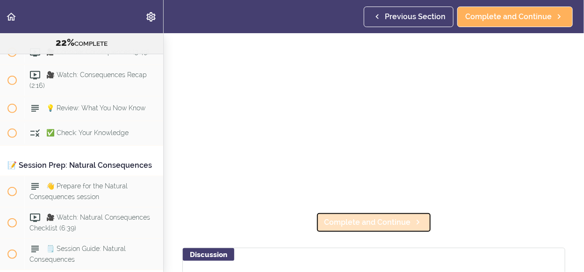
click at [396, 222] on span "Complete and Continue" at bounding box center [367, 222] width 87 height 11
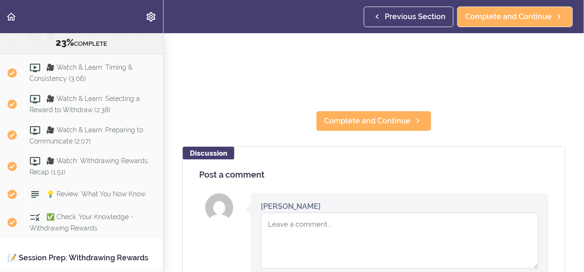
scroll to position [187, 0]
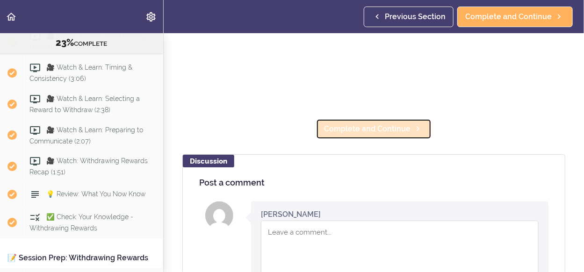
click at [355, 130] on span "Complete and Continue" at bounding box center [367, 129] width 87 height 11
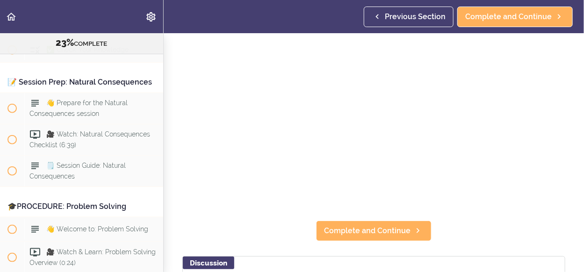
scroll to position [94, 0]
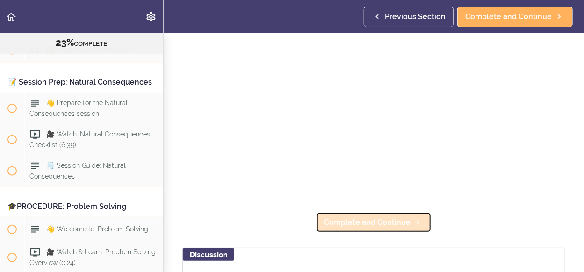
click at [384, 218] on span "Complete and Continue" at bounding box center [367, 222] width 87 height 11
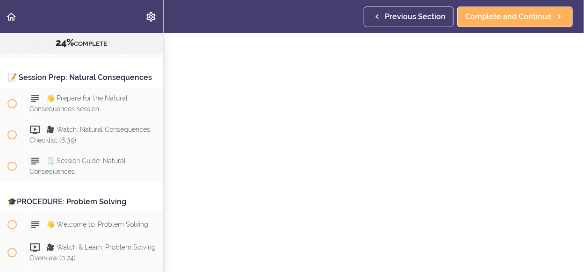
scroll to position [126, 0]
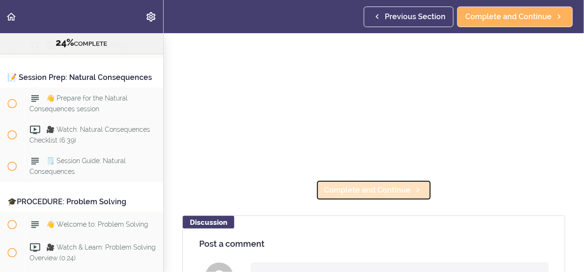
click at [395, 189] on span "Complete and Continue" at bounding box center [367, 190] width 87 height 11
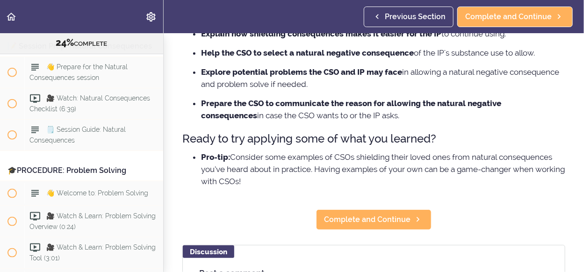
scroll to position [281, 0]
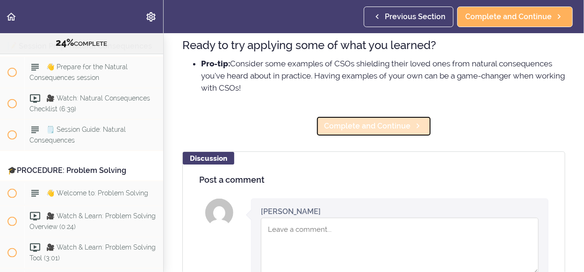
click at [393, 134] on link "Complete and Continue" at bounding box center [374, 126] width 116 height 21
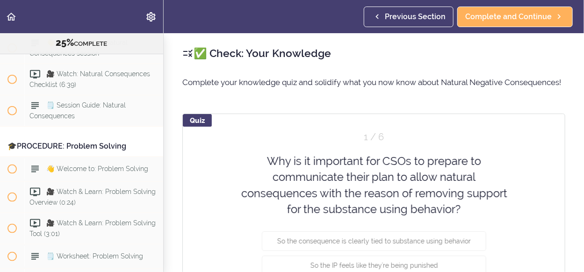
scroll to position [93, 0]
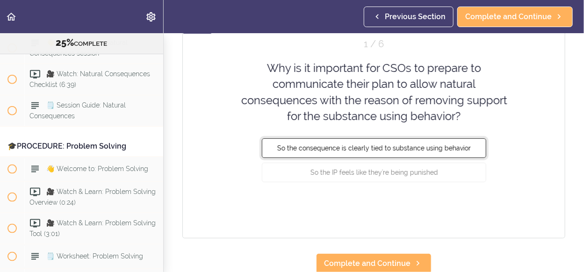
click at [391, 152] on span "So the consequence is clearly tied to substance using behavior" at bounding box center [374, 148] width 194 height 7
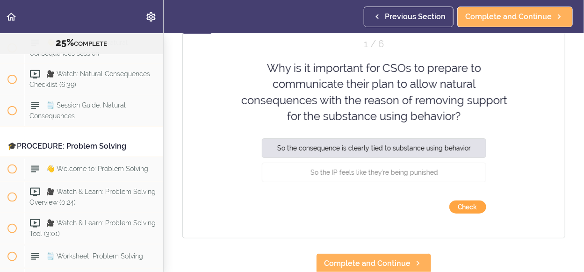
click at [459, 214] on button "Check" at bounding box center [468, 207] width 37 height 13
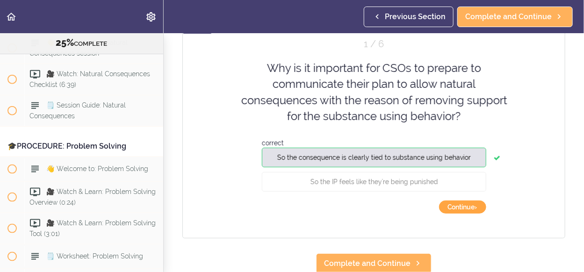
click at [459, 214] on button "Continue ›" at bounding box center [462, 207] width 47 height 13
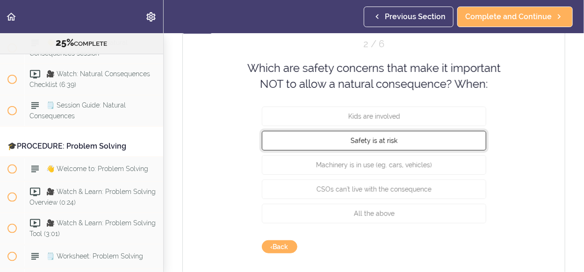
click at [392, 144] on span "Safety is at risk" at bounding box center [374, 140] width 47 height 7
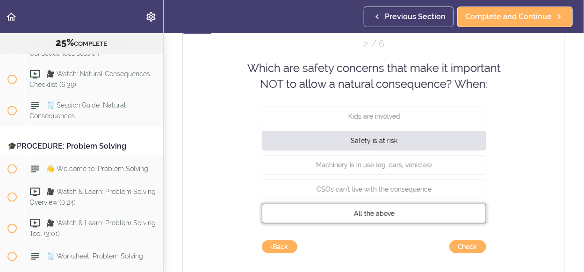
click at [377, 217] on span "All the above" at bounding box center [374, 213] width 41 height 7
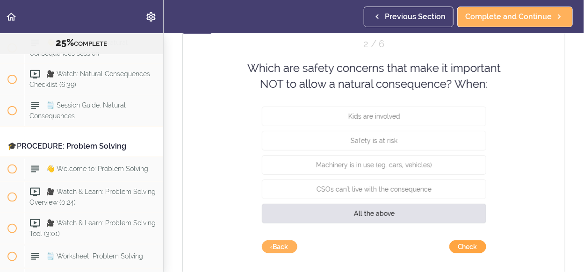
click at [465, 254] on button "Check" at bounding box center [468, 246] width 37 height 13
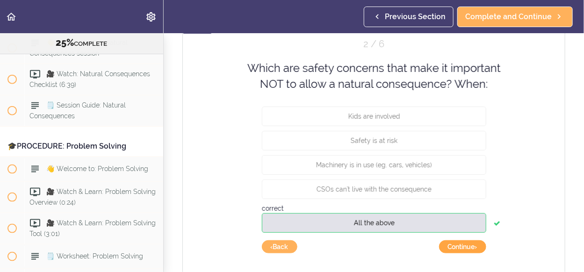
click at [462, 254] on button "Continue ›" at bounding box center [462, 246] width 47 height 13
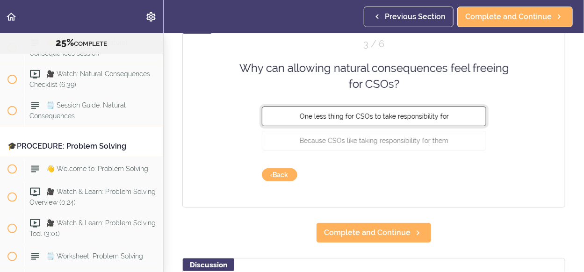
click at [436, 120] on span "One less thing for CSOs to take responsibility for" at bounding box center [373, 115] width 149 height 7
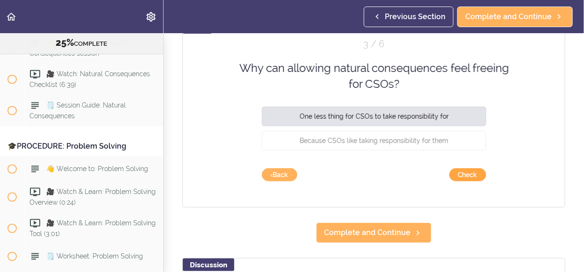
click at [460, 182] on button "Check" at bounding box center [468, 174] width 37 height 13
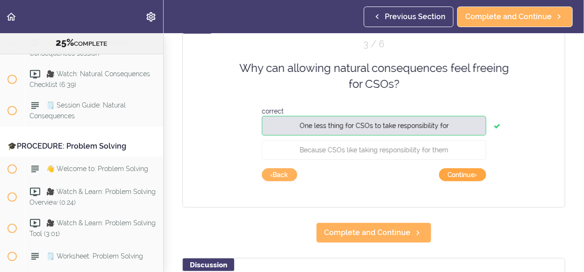
click at [459, 182] on button "Continue ›" at bounding box center [462, 174] width 47 height 13
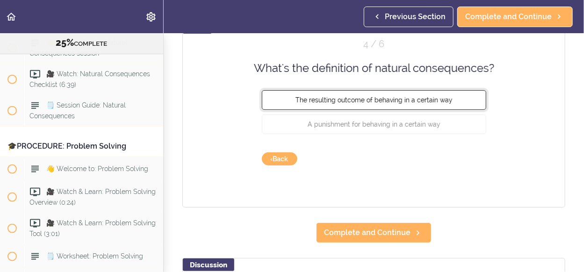
click at [437, 110] on button "The resulting outcome of behaving in a certain way" at bounding box center [374, 100] width 225 height 20
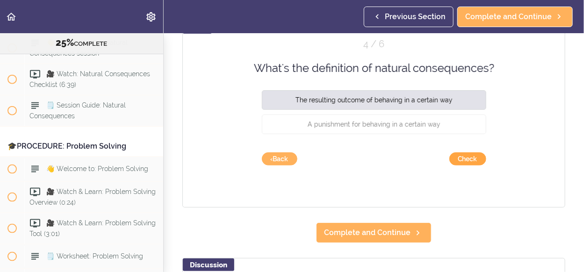
click at [454, 166] on button "Check" at bounding box center [468, 159] width 37 height 13
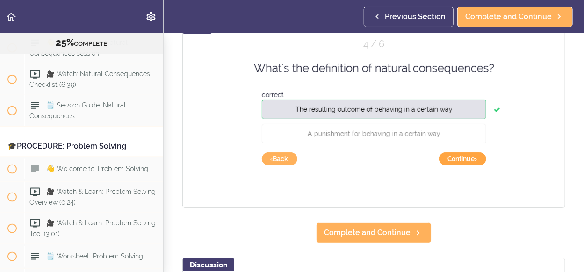
click at [453, 166] on button "Continue ›" at bounding box center [462, 159] width 47 height 13
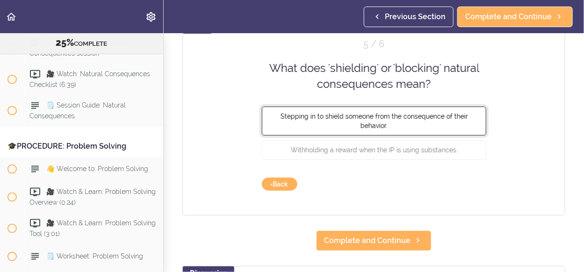
click at [445, 135] on button "Stepping in to shield someone from the consequence of their behavior." at bounding box center [374, 120] width 225 height 29
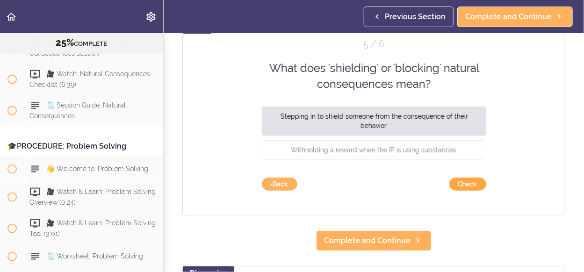
click at [461, 191] on button "Check" at bounding box center [468, 184] width 37 height 13
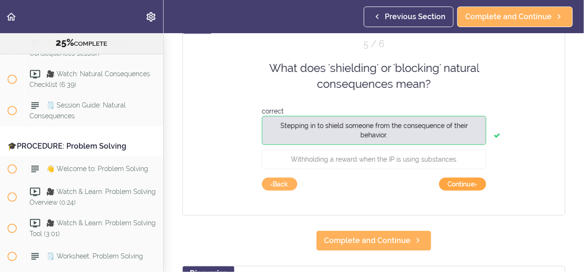
click at [459, 191] on button "Continue ›" at bounding box center [462, 184] width 47 height 13
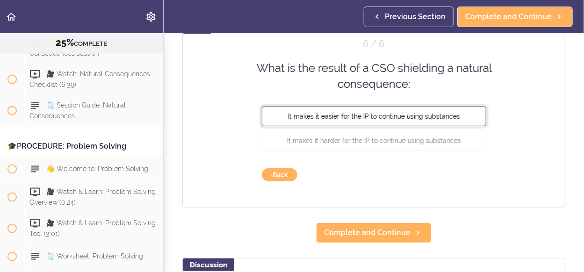
click at [443, 126] on button "It makes it easier for the IP to continue using substances" at bounding box center [374, 116] width 225 height 20
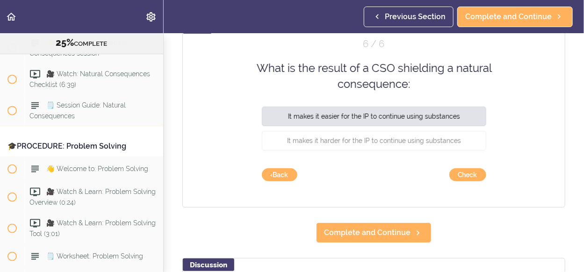
click at [458, 195] on div "Quiz 6 / 6 What is the result of a CSO shielding a natural consequence: It make…" at bounding box center [373, 114] width 383 height 187
click at [458, 182] on button "Check" at bounding box center [468, 174] width 37 height 13
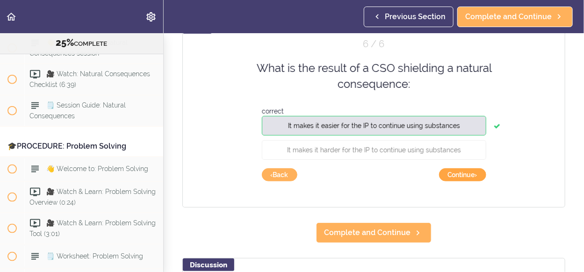
click at [458, 182] on button "Continue ›" at bounding box center [462, 174] width 47 height 13
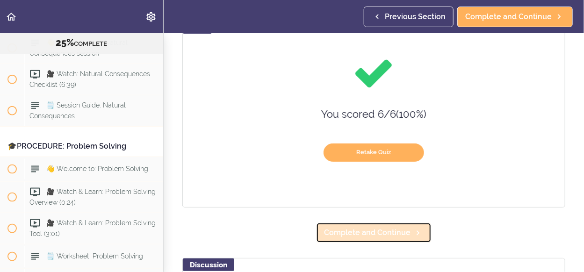
click at [404, 239] on span "Complete and Continue" at bounding box center [367, 232] width 87 height 11
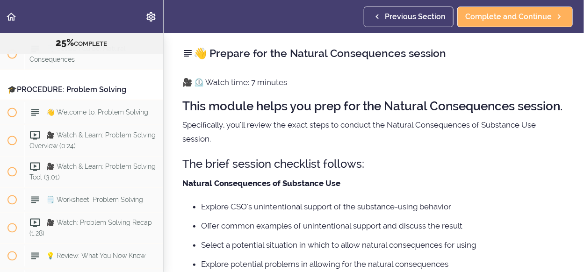
scroll to position [4524, 0]
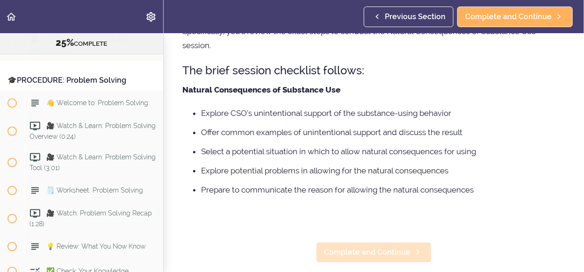
click at [400, 177] on li "Explore potential problems in allowing for the natural consequences" at bounding box center [383, 171] width 364 height 12
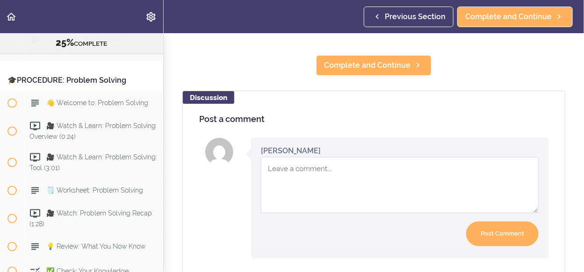
scroll to position [187, 0]
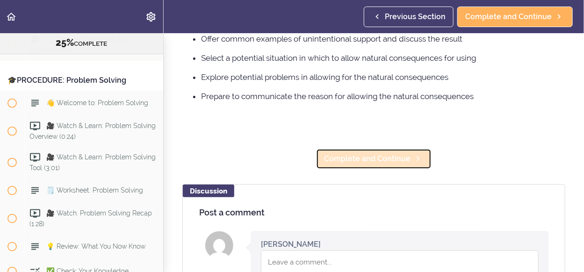
click at [392, 165] on span "Complete and Continue" at bounding box center [367, 158] width 87 height 11
